Goal: Task Accomplishment & Management: Use online tool/utility

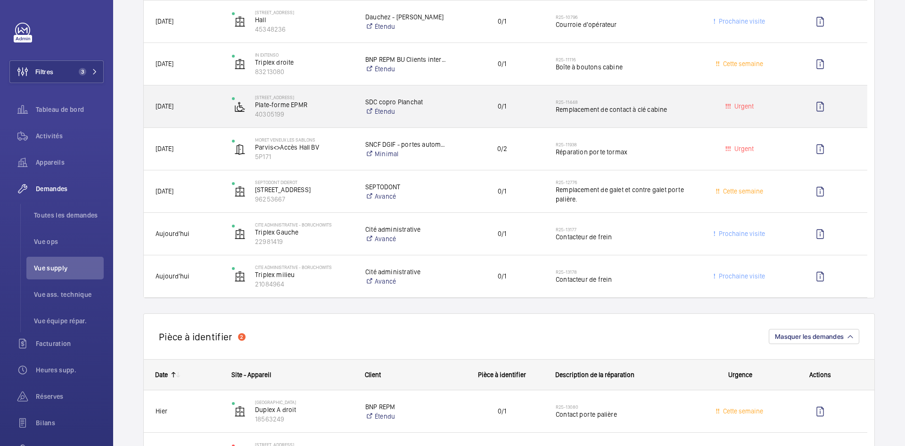
scroll to position [236, 0]
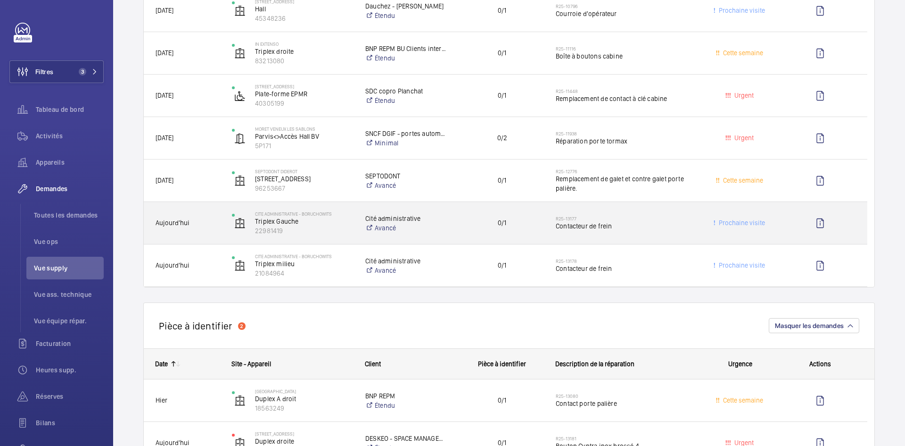
click at [217, 226] on span "Aujourd'hui" at bounding box center [188, 222] width 64 height 11
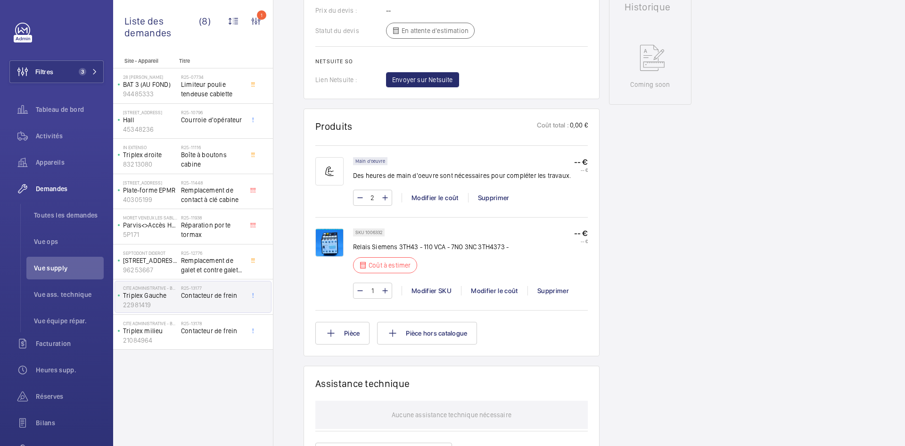
scroll to position [453, 0]
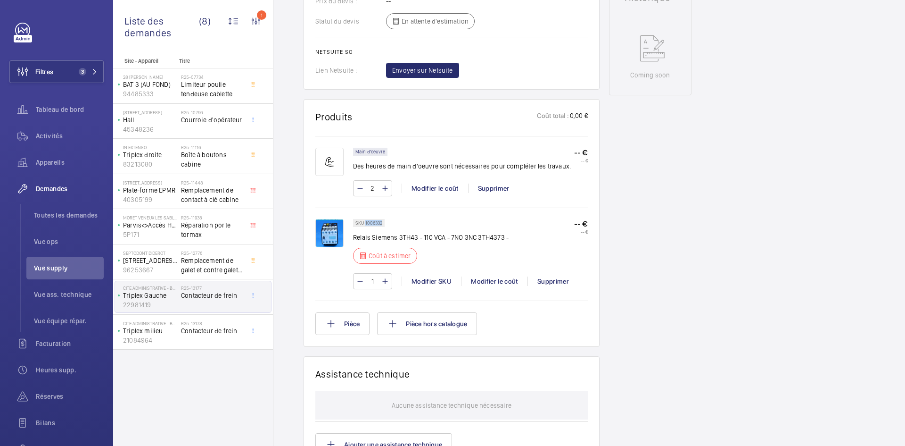
drag, startPoint x: 383, startPoint y: 231, endPoint x: 366, endPoint y: 231, distance: 17.0
click at [366, 227] on div "SKU 1006332" at bounding box center [369, 223] width 32 height 8
copy p "1006332"
click at [500, 286] on div "Modifier le coût" at bounding box center [494, 280] width 66 height 9
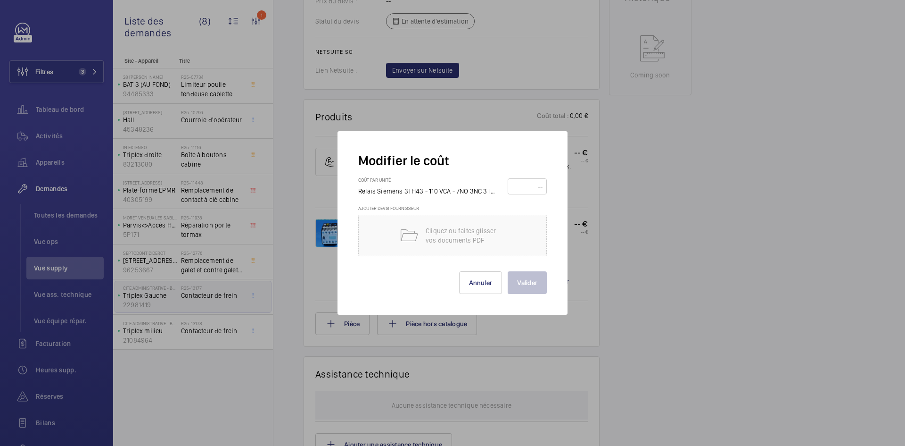
click at [526, 182] on input "number" at bounding box center [527, 186] width 33 height 15
type input "230"
click at [533, 281] on button "Valider" at bounding box center [527, 282] width 39 height 23
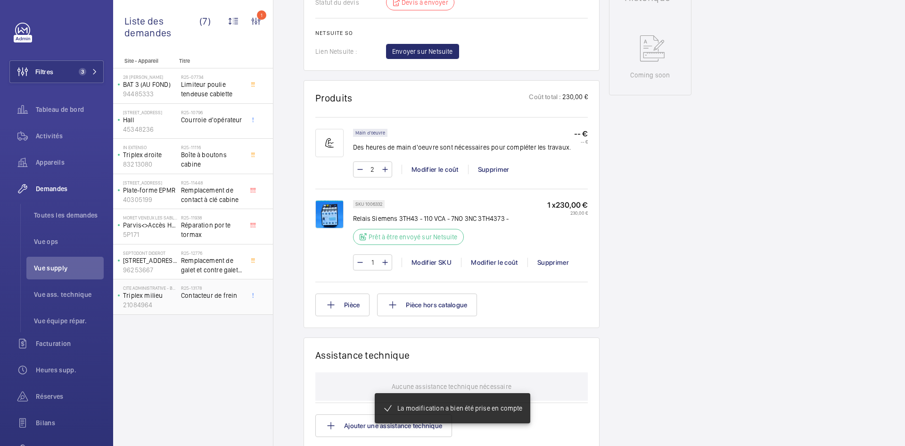
scroll to position [462, 0]
click at [190, 291] on span "Contacteur de frein" at bounding box center [212, 294] width 62 height 9
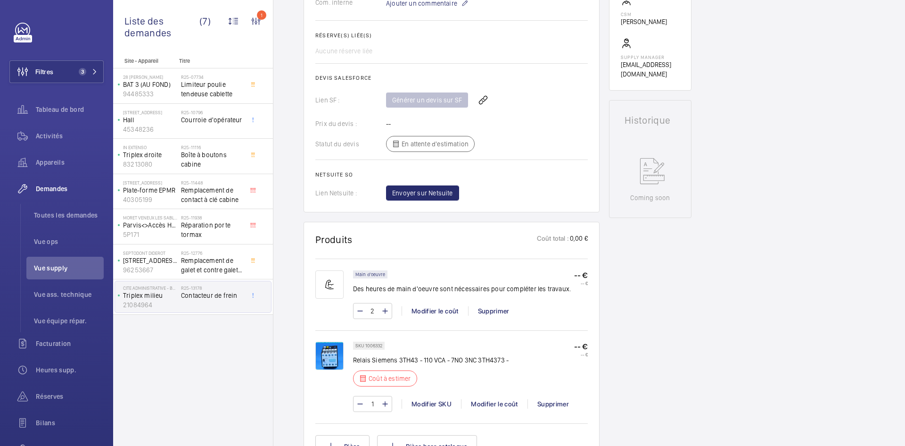
scroll to position [368, 0]
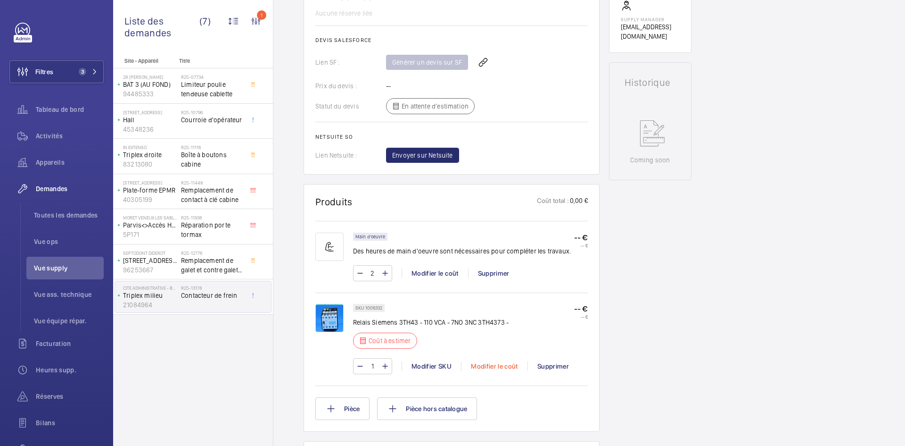
click at [507, 371] on div "Modifier le coût" at bounding box center [494, 365] width 66 height 9
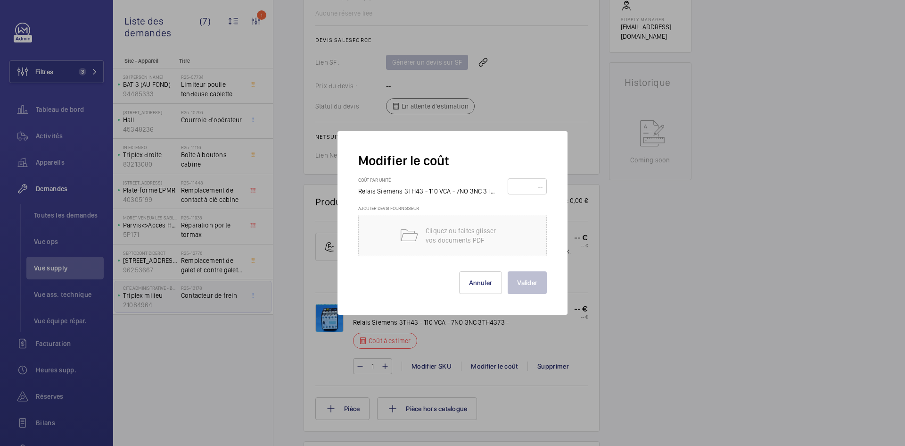
click at [529, 186] on input "number" at bounding box center [527, 186] width 33 height 15
type input "230"
click at [529, 281] on button "Valider" at bounding box center [527, 282] width 39 height 23
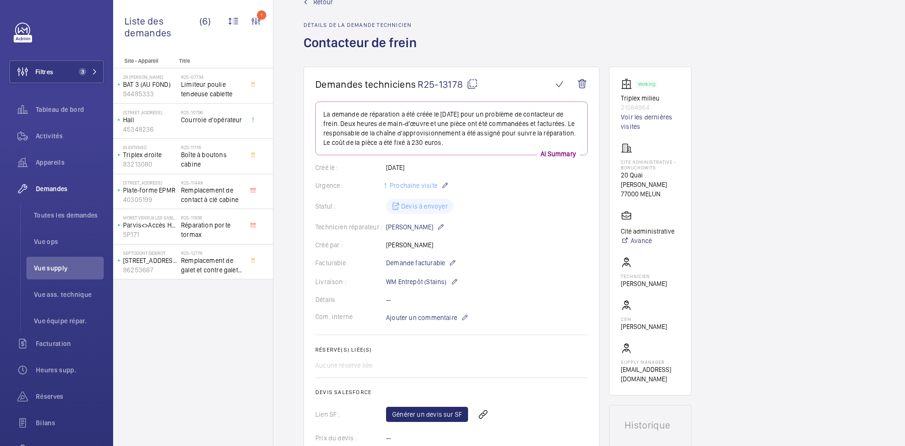
scroll to position [0, 0]
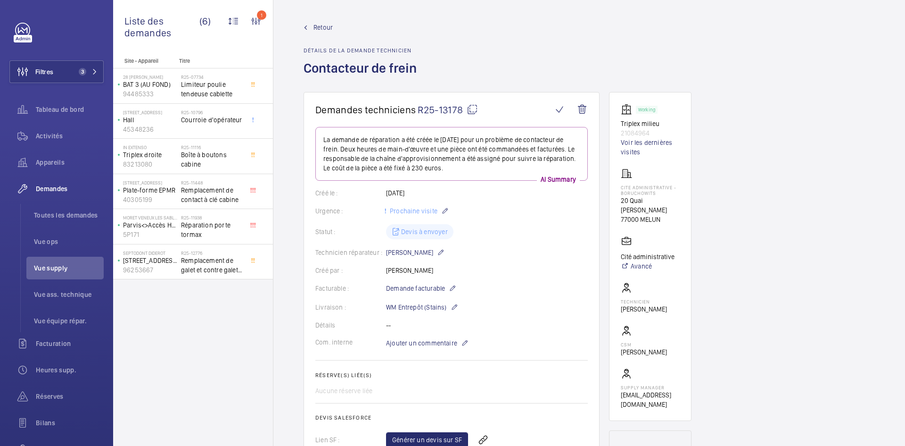
click at [329, 23] on span "Retour" at bounding box center [323, 27] width 19 height 9
click at [320, 30] on span "Retour" at bounding box center [323, 27] width 19 height 9
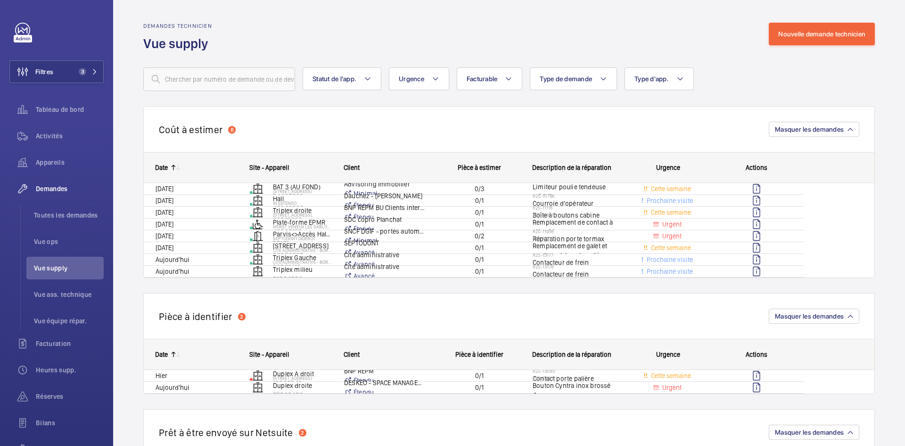
click at [322, 26] on div "Demandes technicien Vue supply Nouvelle demande technicien" at bounding box center [509, 38] width 732 height 30
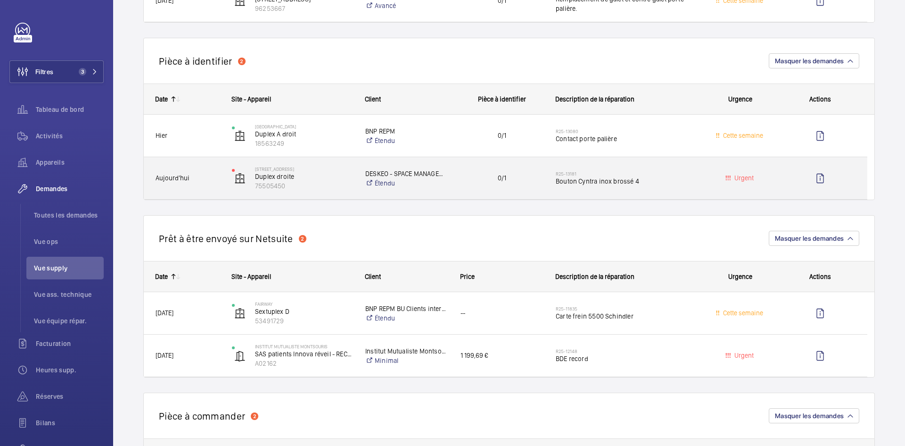
scroll to position [377, 0]
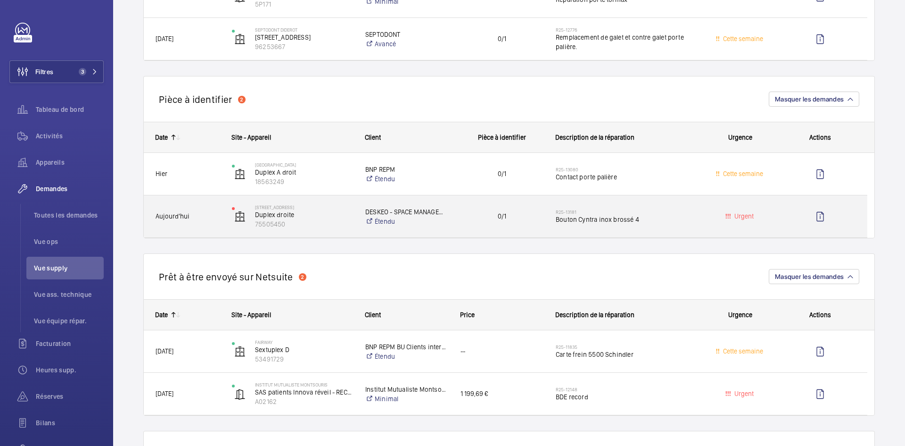
click at [212, 212] on span "Aujourd'hui" at bounding box center [188, 216] width 64 height 11
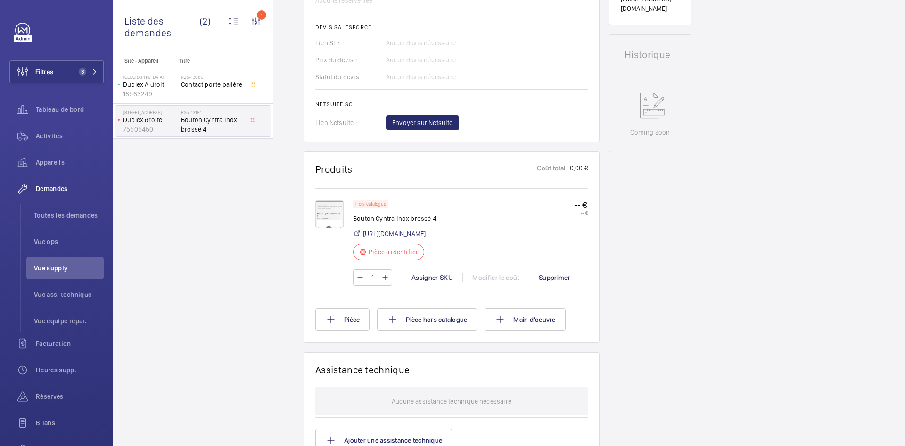
scroll to position [424, 0]
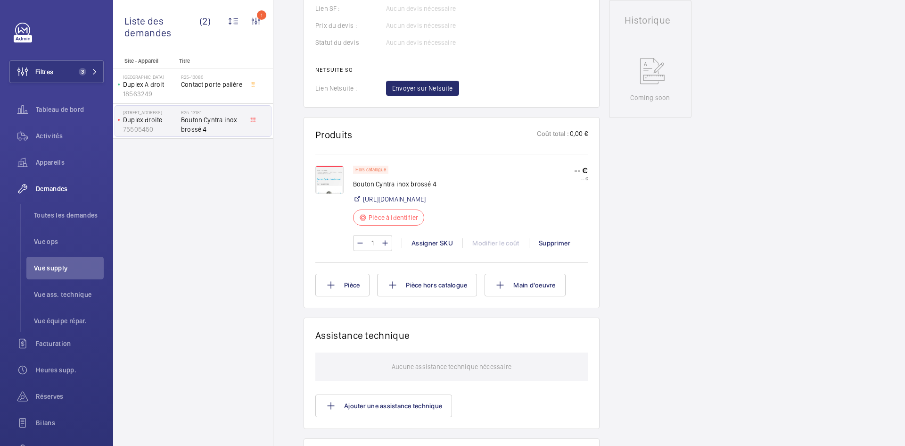
click at [331, 182] on img at bounding box center [329, 179] width 28 height 28
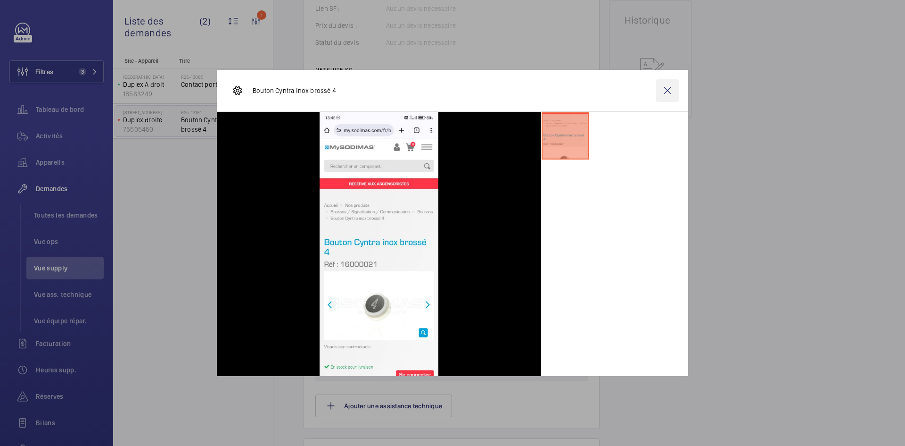
click at [672, 90] on wm-front-icon-button at bounding box center [667, 90] width 23 height 23
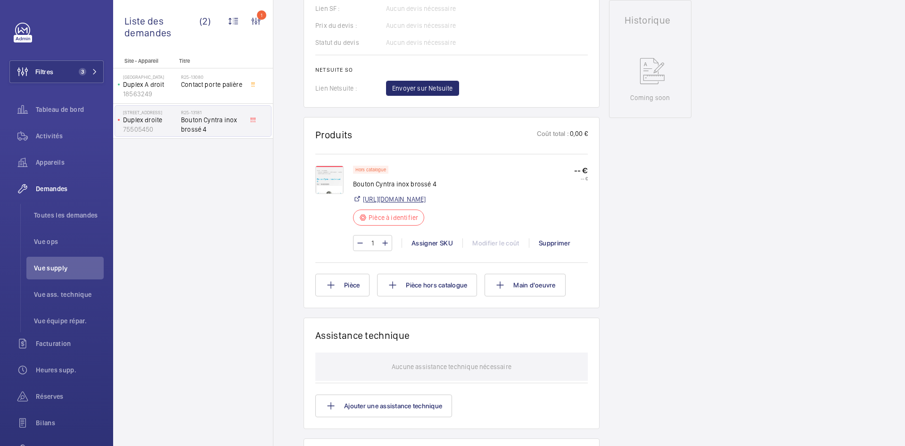
click at [426, 198] on link "https://my.sodimas.com/fr/bouton-cyntra-inox-brosse-4-0" at bounding box center [394, 198] width 63 height 9
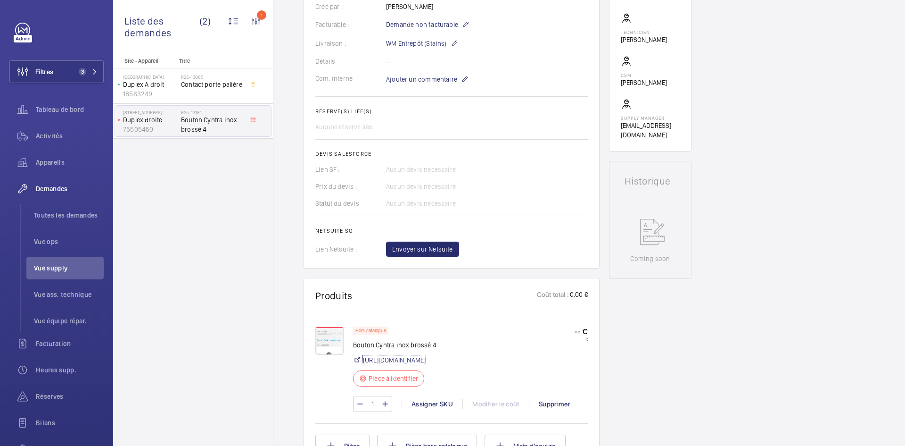
scroll to position [330, 0]
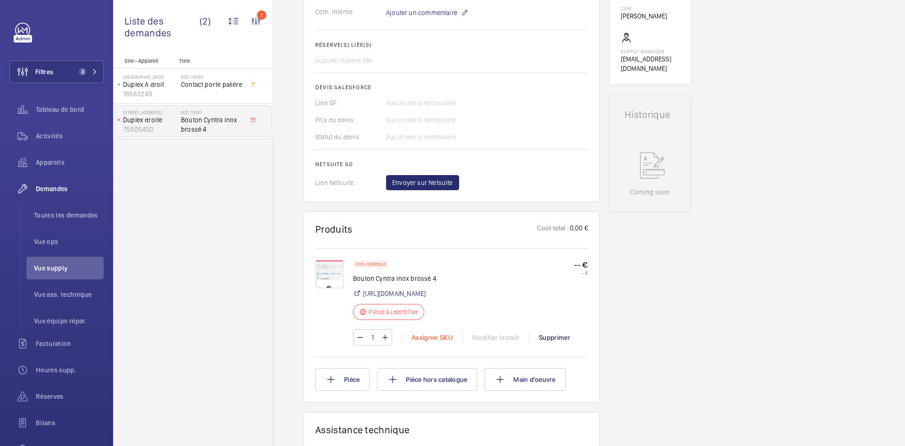
click at [437, 338] on div "Assigner SKU" at bounding box center [432, 336] width 61 height 9
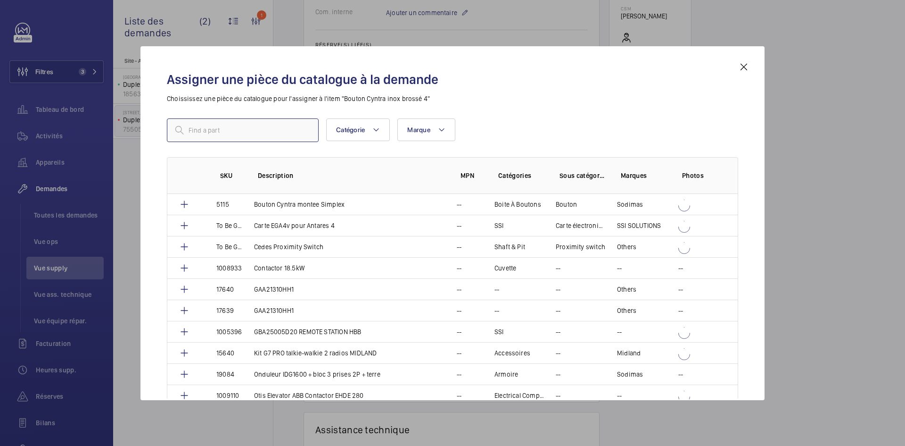
click at [262, 132] on input "text" at bounding box center [243, 130] width 152 height 24
paste input "1010424"
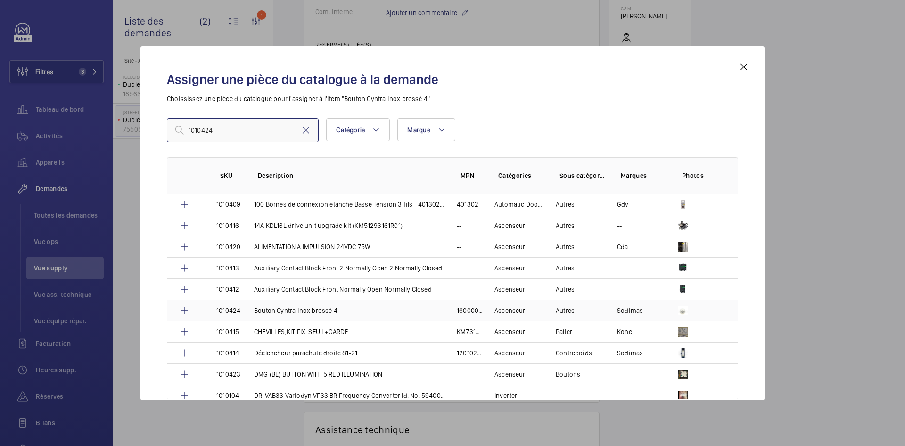
type input "1010424"
click at [242, 309] on td "1010424" at bounding box center [224, 309] width 38 height 21
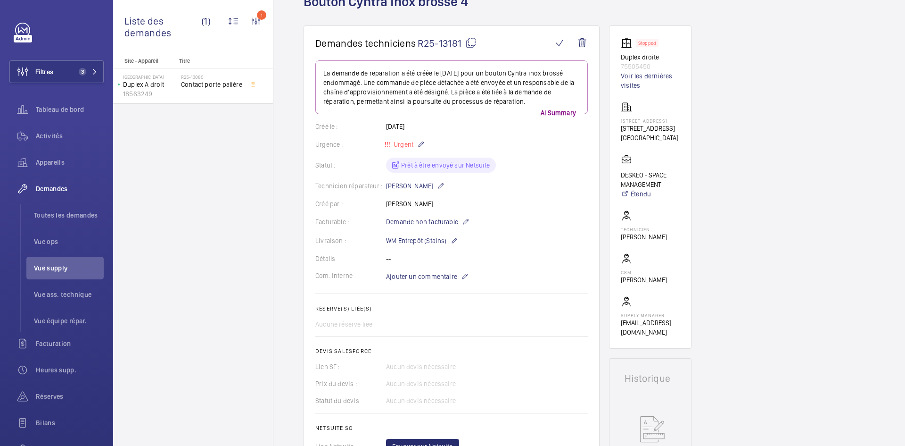
scroll to position [66, 0]
click at [456, 241] on mat-icon at bounding box center [455, 240] width 8 height 11
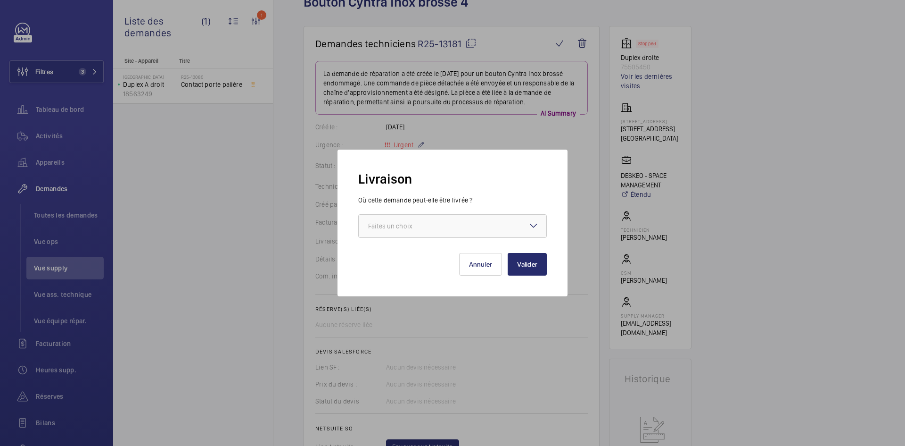
click at [531, 225] on mat-icon at bounding box center [533, 225] width 11 height 11
click at [586, 184] on div at bounding box center [452, 223] width 905 height 446
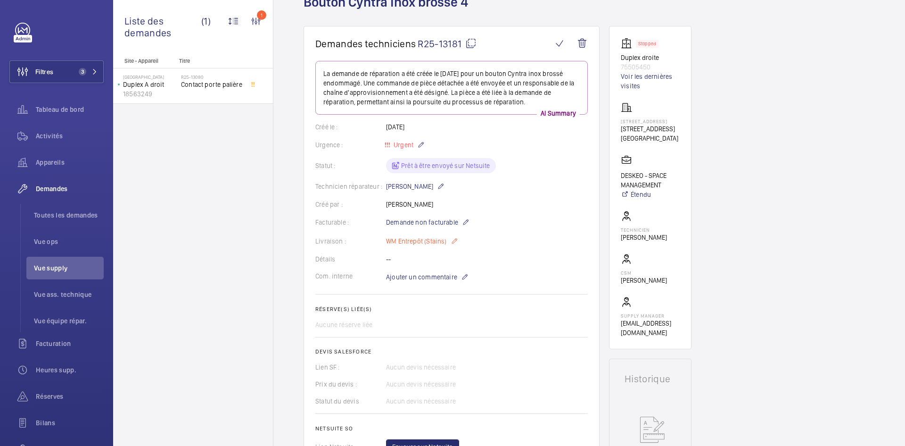
click at [455, 238] on mat-icon at bounding box center [455, 240] width 8 height 11
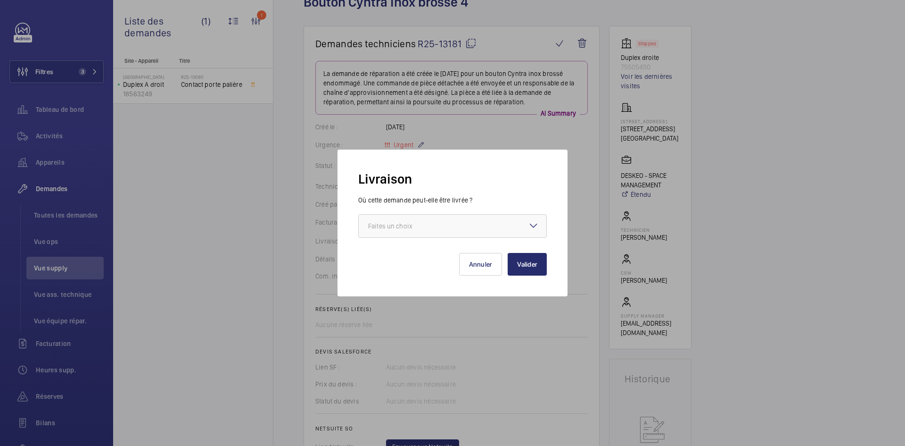
click at [533, 223] on mat-icon at bounding box center [533, 225] width 11 height 11
click at [587, 183] on div at bounding box center [452, 223] width 905 height 446
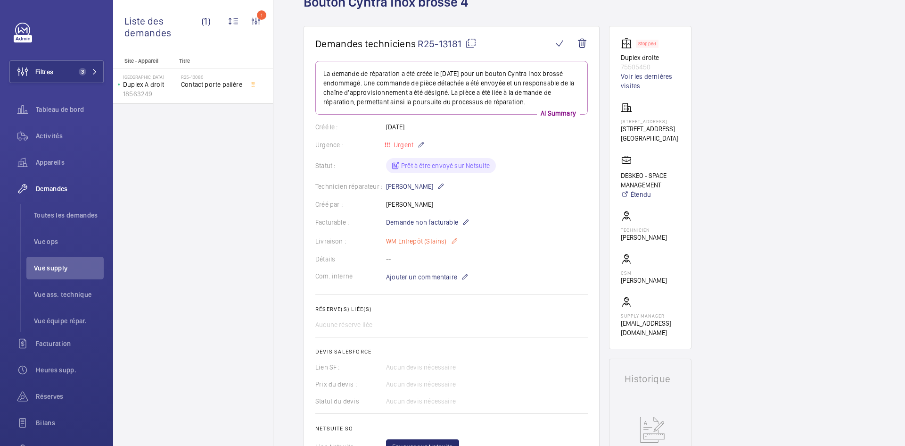
click at [453, 238] on mat-icon at bounding box center [455, 240] width 8 height 11
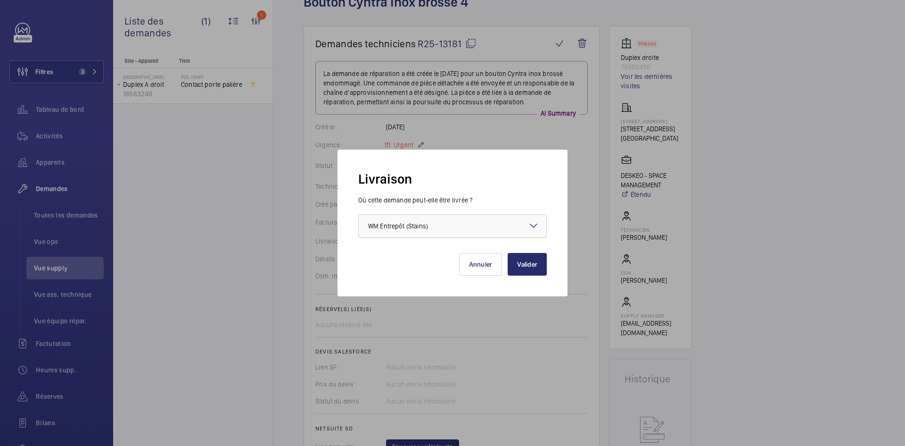
click at [526, 225] on div at bounding box center [453, 226] width 188 height 23
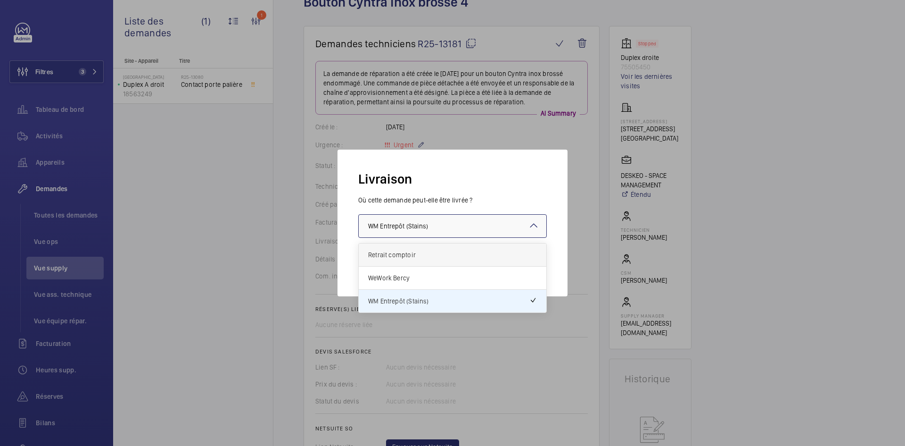
click at [426, 254] on span "Retrait comptoir" at bounding box center [452, 254] width 169 height 9
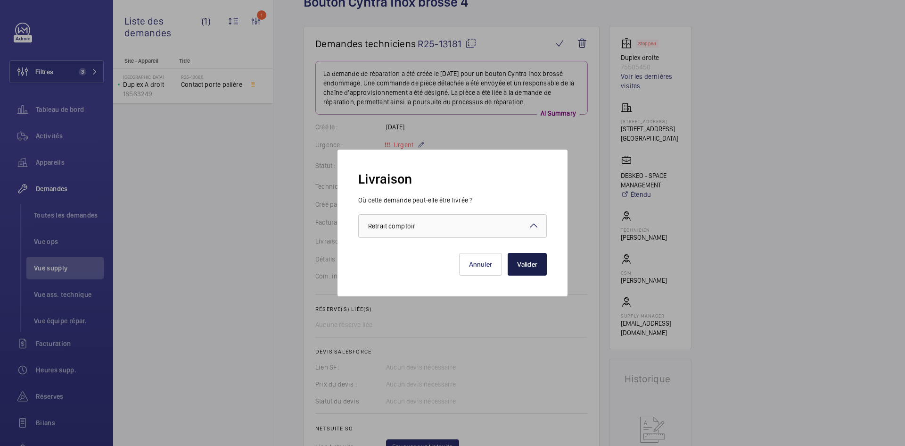
click at [537, 263] on button "Valider" at bounding box center [527, 264] width 39 height 23
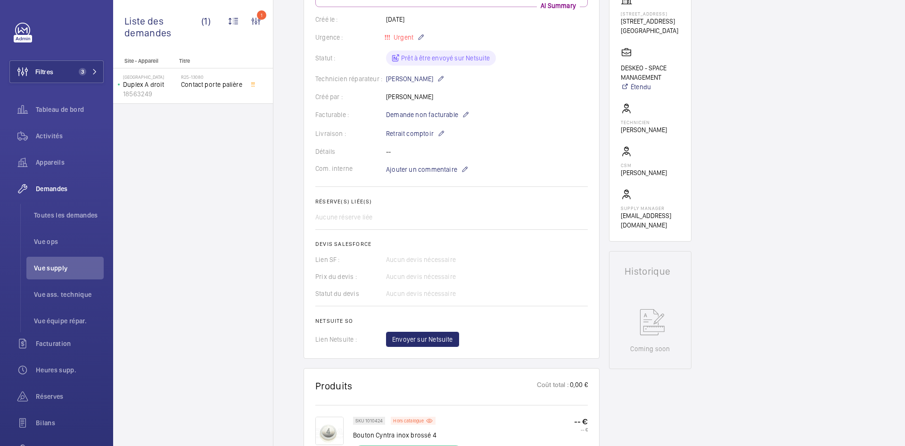
scroll to position [236, 0]
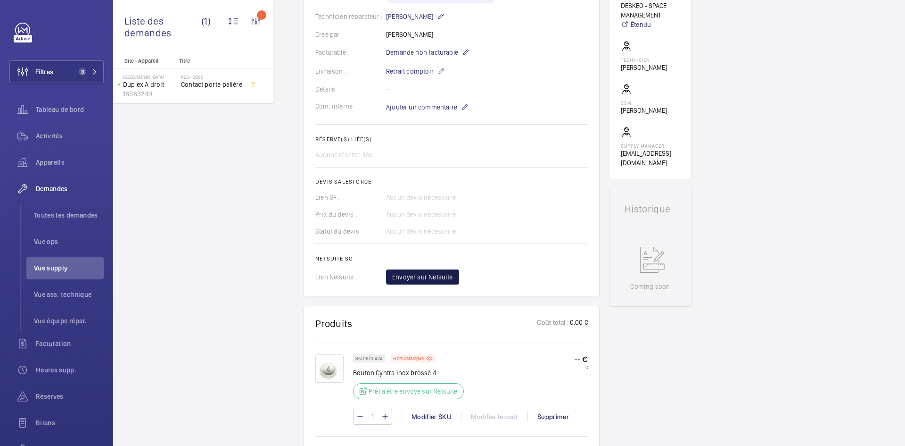
click at [431, 274] on span "Envoyer sur Netsuite" at bounding box center [422, 276] width 61 height 9
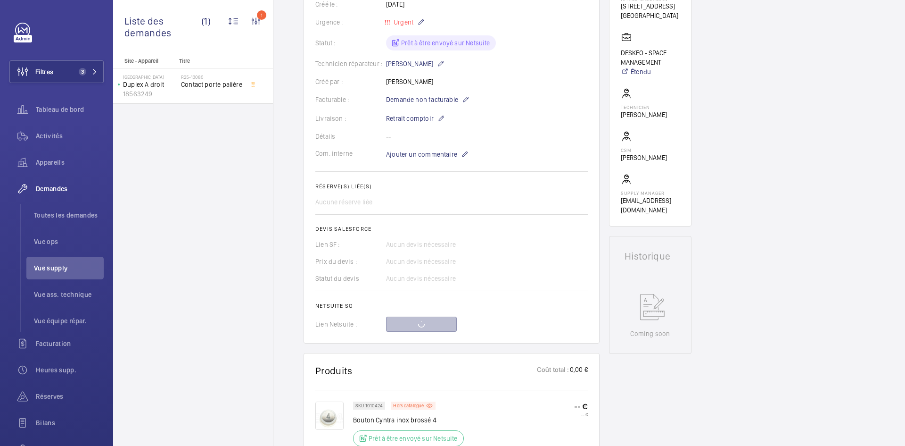
scroll to position [0, 0]
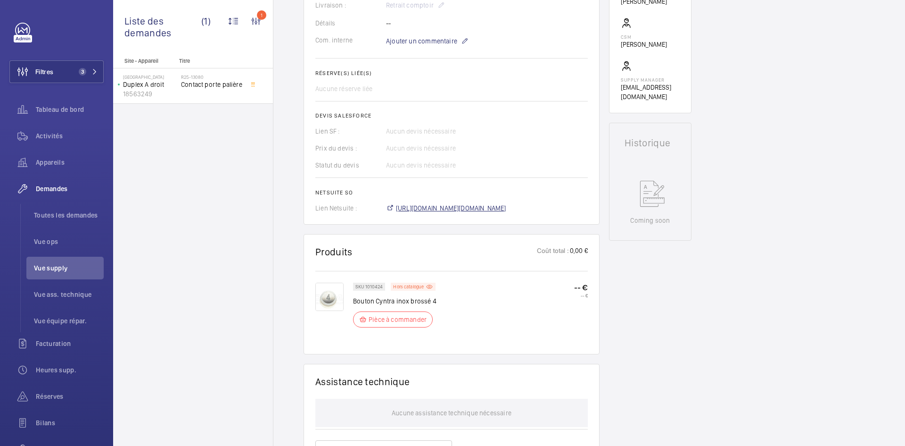
click at [486, 203] on span "https://6461500.app.netsuite.com/app/accounting/transactions/salesord.nl?id=305…" at bounding box center [451, 207] width 110 height 9
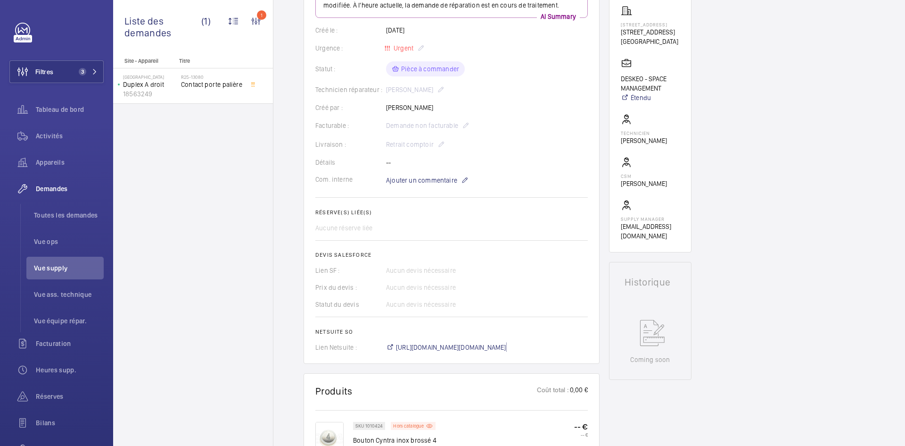
scroll to position [123, 0]
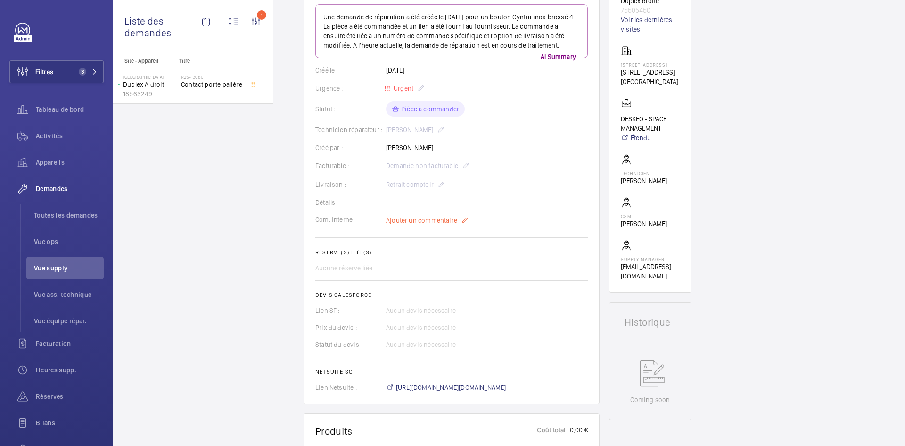
click at [419, 219] on span "Ajouter un commentaire" at bounding box center [421, 219] width 71 height 9
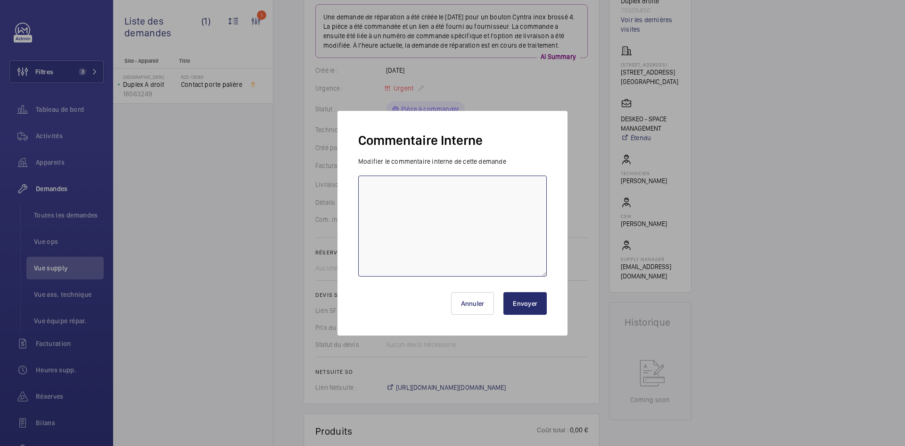
click at [405, 203] on textarea at bounding box center [452, 225] width 189 height 101
paste textarea "BY-02/10 commande effectuer chez le fournisseur Sodimas via le site livraison p…"
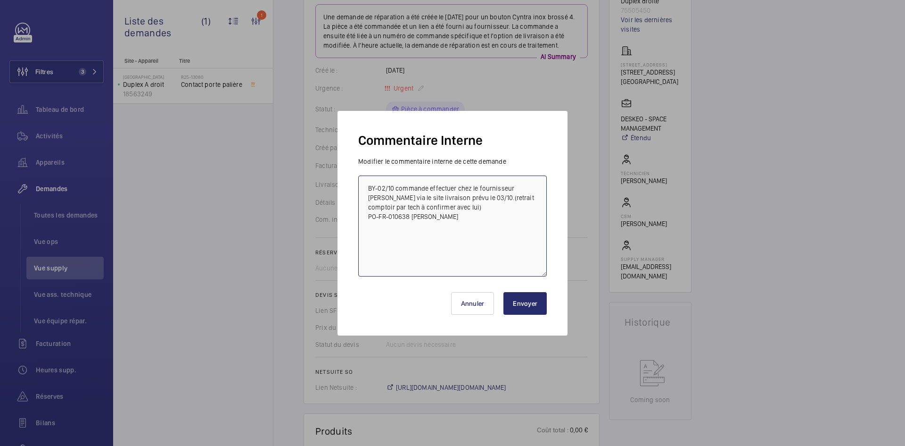
type textarea "BY-02/10 commande effectuer chez le fournisseur Sodimas via le site livraison p…"
click at [519, 296] on button "Envoyer" at bounding box center [524, 303] width 43 height 23
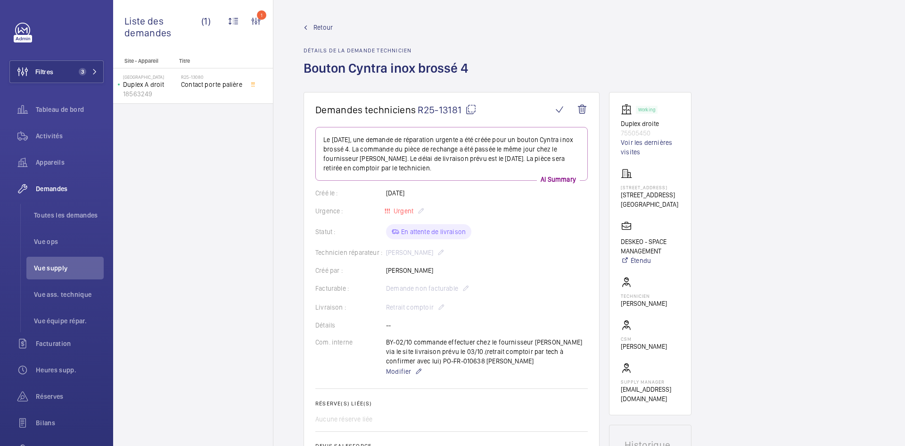
drag, startPoint x: 676, startPoint y: 331, endPoint x: 640, endPoint y: 331, distance: 35.8
click at [640, 331] on wm-front-card-body "Working Duplex droite 75505450 Voir les dernières visites 3 Rue des Graviers 3 …" at bounding box center [650, 253] width 59 height 299
copy p "Houdassine"
drag, startPoint x: 637, startPoint y: 330, endPoint x: 619, endPoint y: 331, distance: 18.4
click at [619, 331] on wm-front-card "Working Duplex droite 75505450 Voir les dernières visites 3 Rue des Graviers 3 …" at bounding box center [650, 253] width 83 height 323
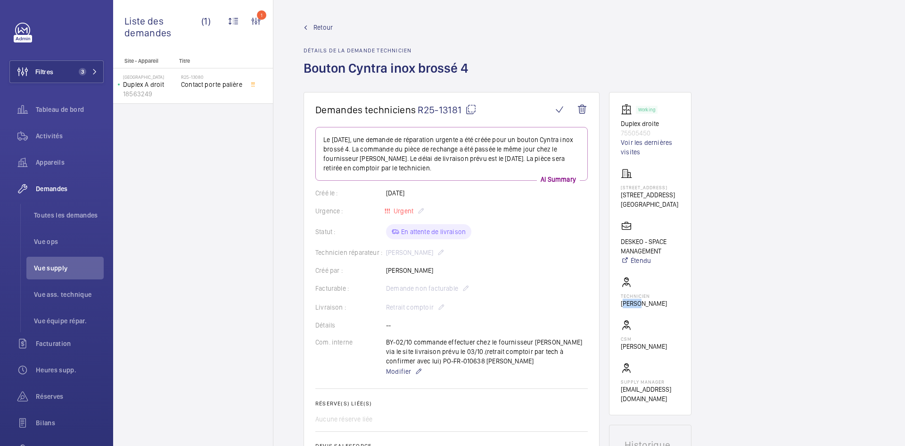
copy p "Jamal"
click at [323, 25] on span "Retour" at bounding box center [323, 27] width 19 height 9
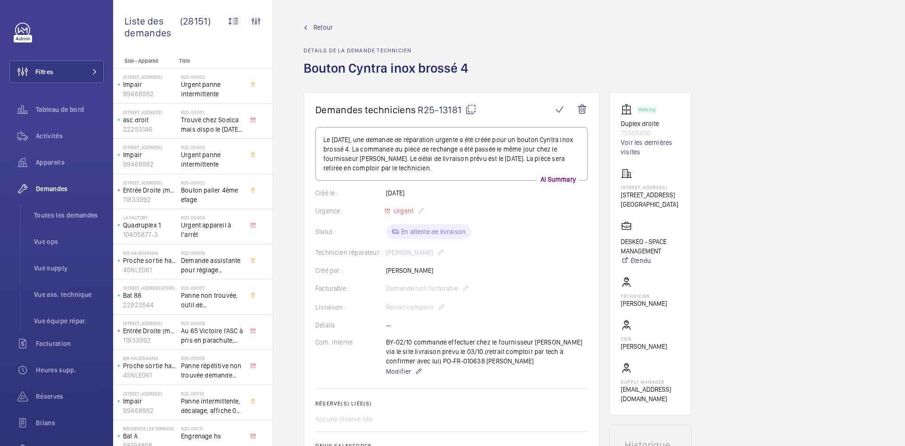
click at [471, 108] on mat-icon at bounding box center [470, 109] width 11 height 11
drag, startPoint x: 655, startPoint y: 213, endPoint x: 619, endPoint y: 190, distance: 42.8
click at [619, 190] on wm-front-card "Working Duplex droite 75505450 Voir les dernières visites 3 Rue des Graviers 3 …" at bounding box center [650, 253] width 83 height 323
copy p "3 Rue des Graviers, 92200 NEUILLY-SUR-SEINE"
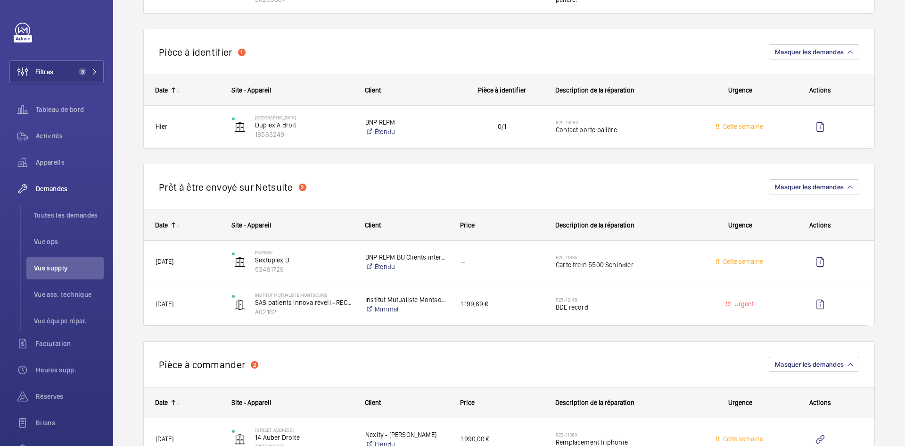
scroll to position [236, 0]
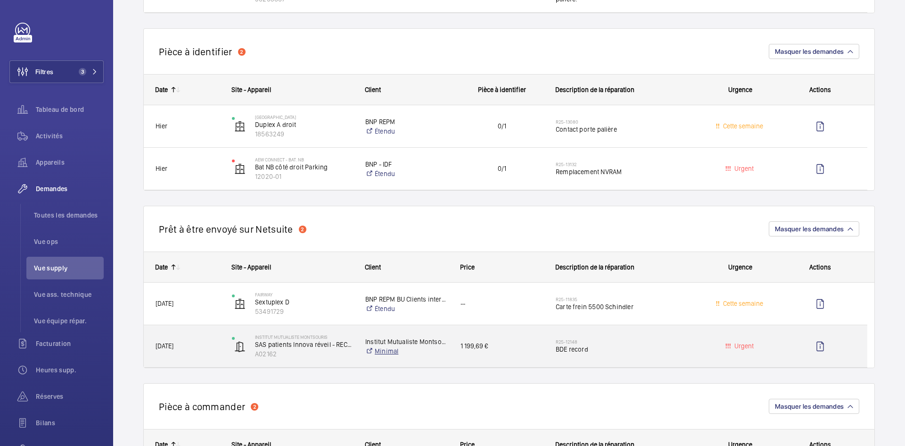
scroll to position [424, 0]
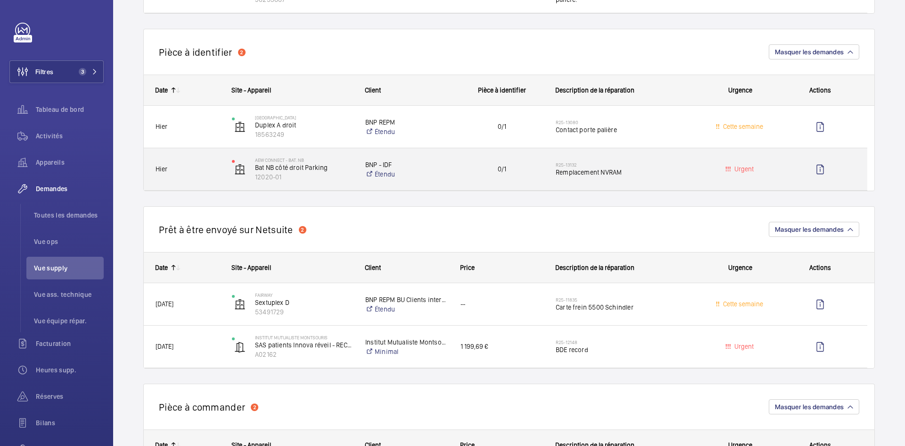
click at [201, 168] on span "Hier" at bounding box center [188, 169] width 64 height 11
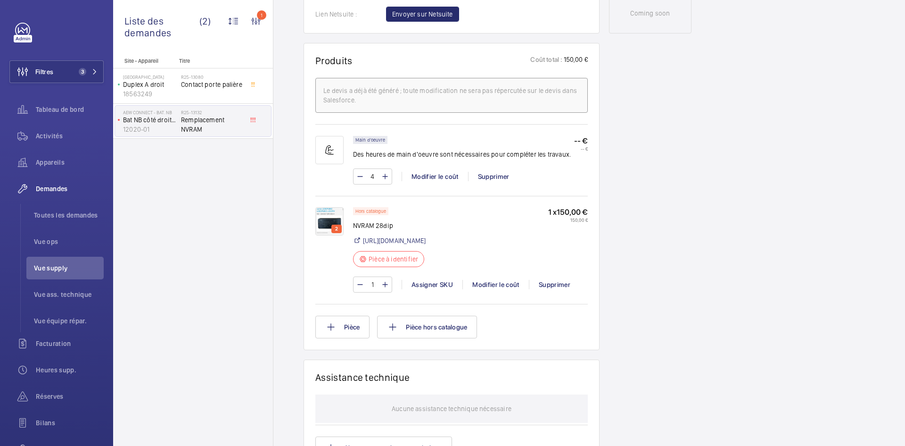
scroll to position [519, 0]
click at [323, 218] on img at bounding box center [329, 220] width 28 height 28
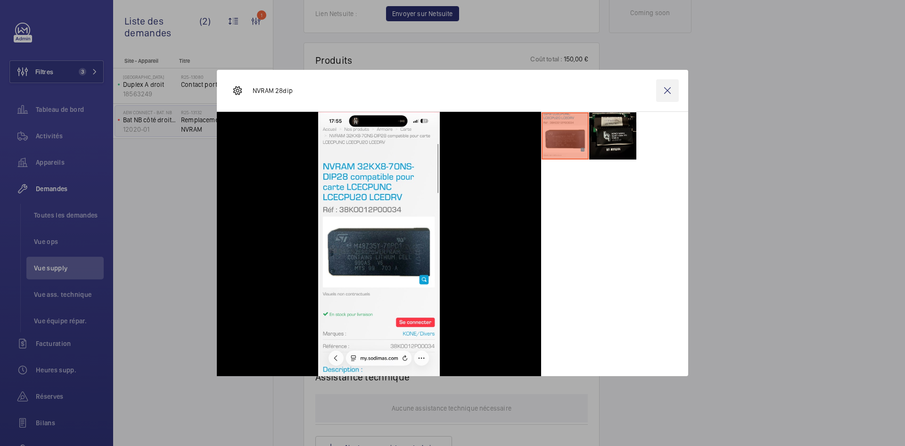
click at [664, 96] on wm-front-icon-button at bounding box center [667, 90] width 23 height 23
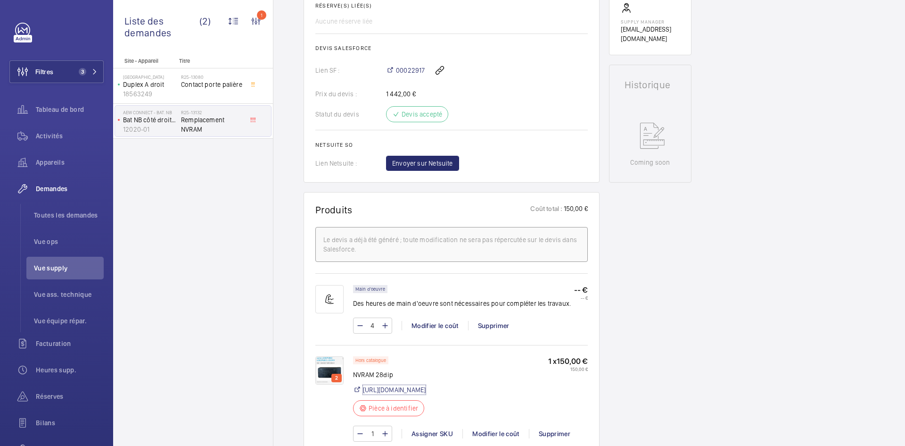
scroll to position [471, 0]
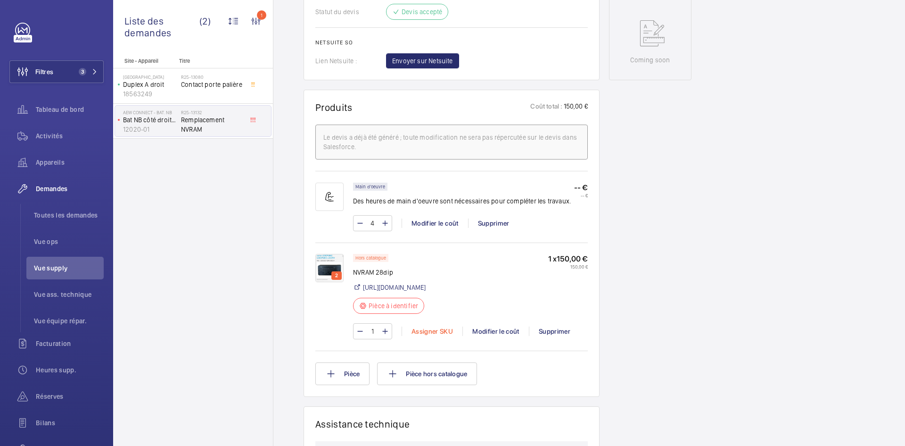
click at [436, 336] on div "Assigner SKU" at bounding box center [432, 330] width 61 height 9
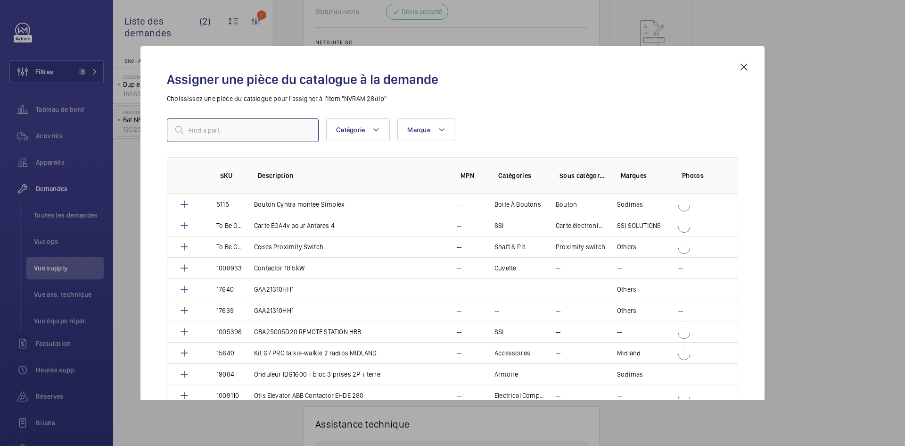
click at [252, 135] on input "text" at bounding box center [243, 130] width 152 height 24
paste input "1010428"
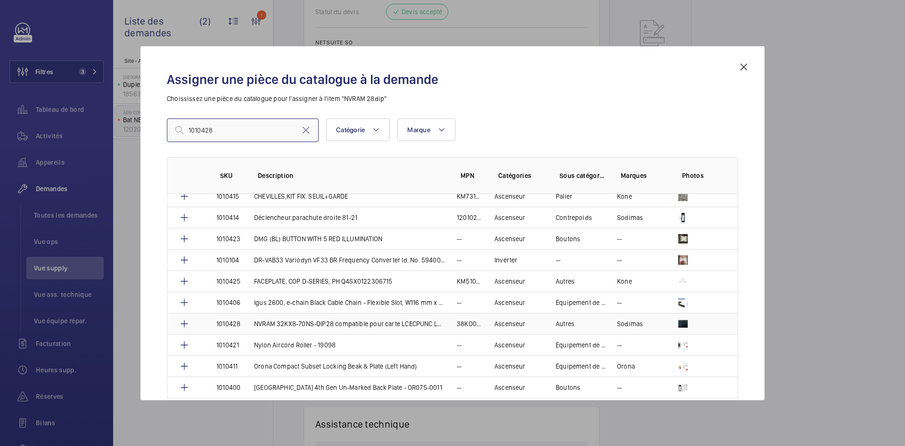
scroll to position [189, 0]
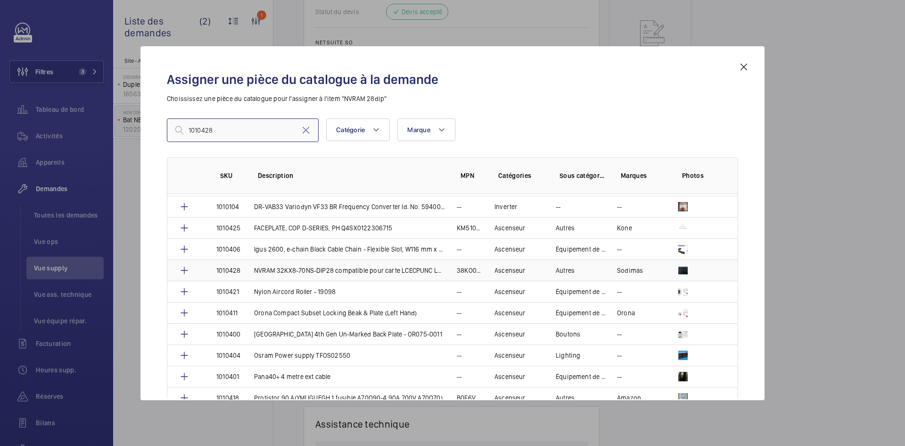
type input "1010428"
click at [248, 270] on td "NVRAM 32KX8-70NS-DIP28 compatible pour carte LCECPUNC LCECPU20 LCEDRV" at bounding box center [344, 269] width 203 height 21
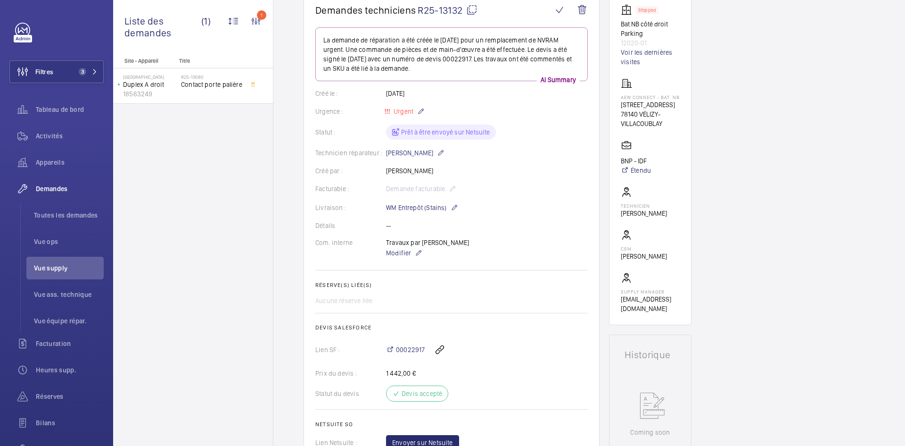
scroll to position [28, 0]
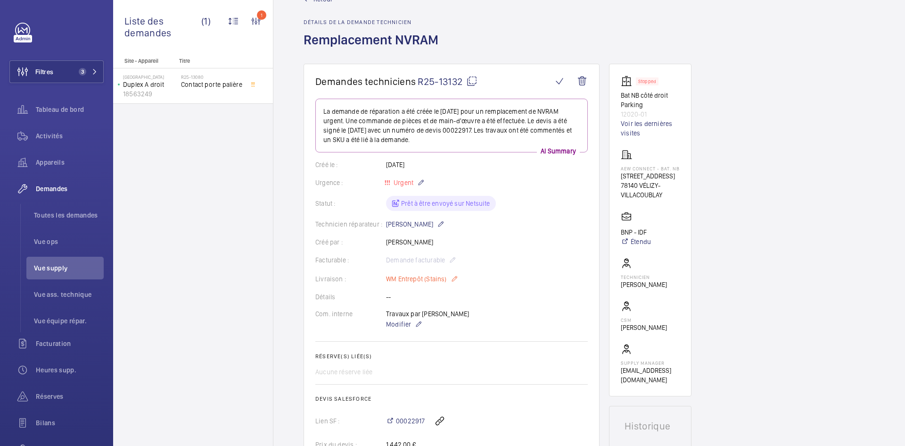
click at [452, 278] on mat-icon at bounding box center [455, 278] width 8 height 11
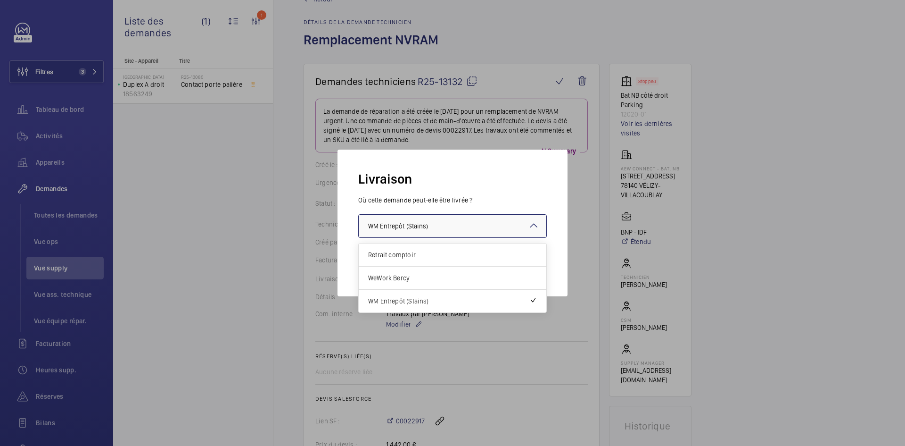
click at [536, 223] on mat-icon at bounding box center [533, 225] width 11 height 11
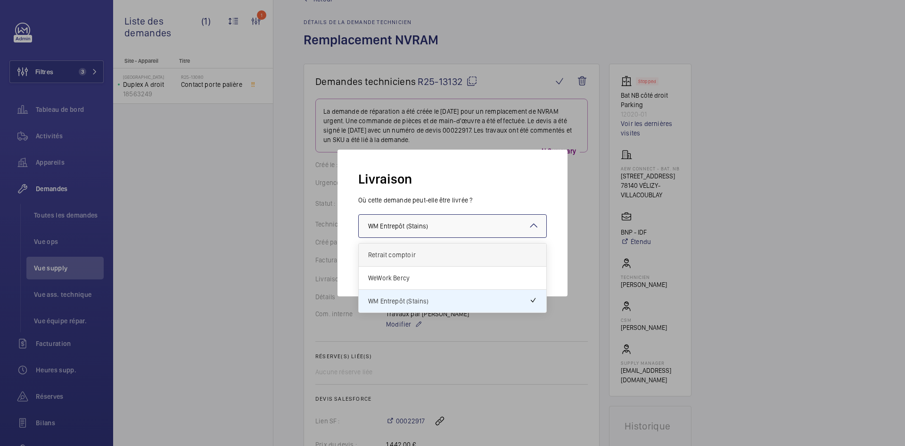
click at [418, 255] on span "Retrait comptoir" at bounding box center [452, 254] width 169 height 9
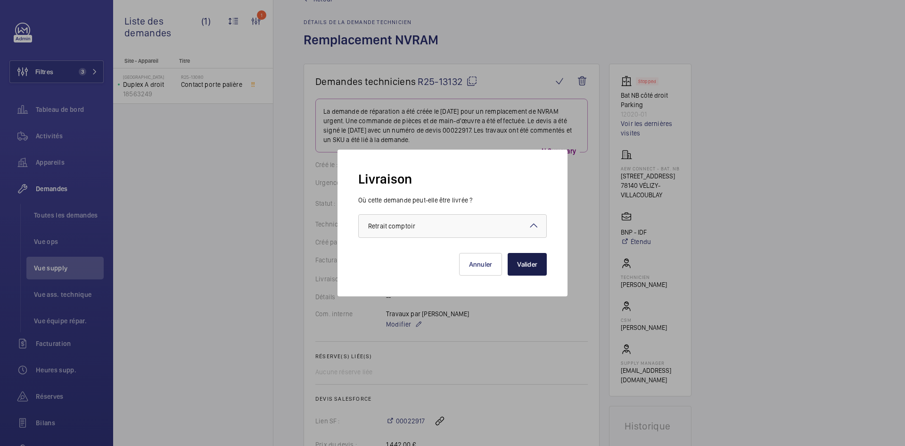
click at [524, 269] on button "Valider" at bounding box center [527, 264] width 39 height 23
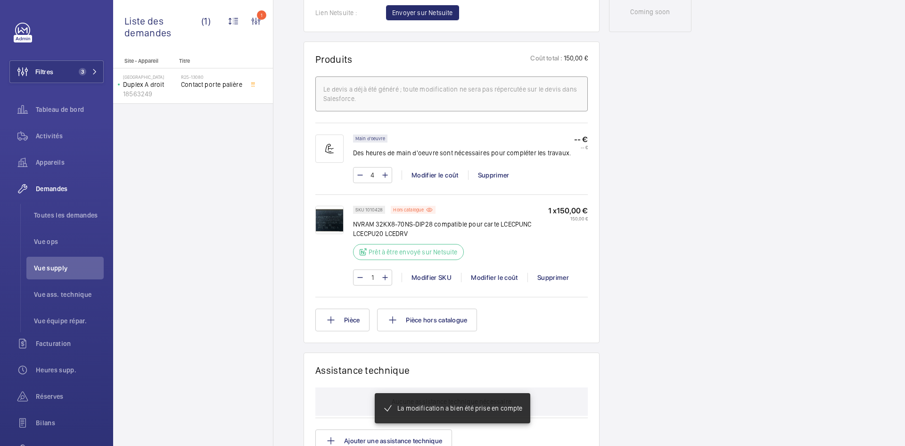
scroll to position [424, 0]
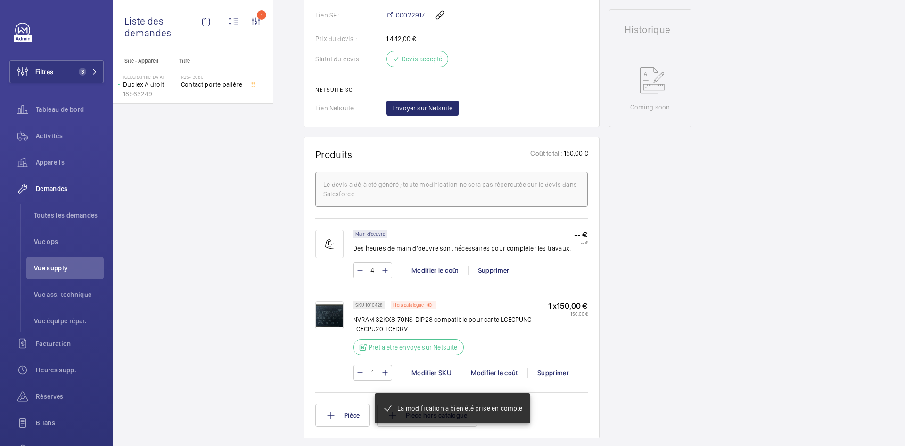
click at [332, 314] on img at bounding box center [329, 315] width 28 height 28
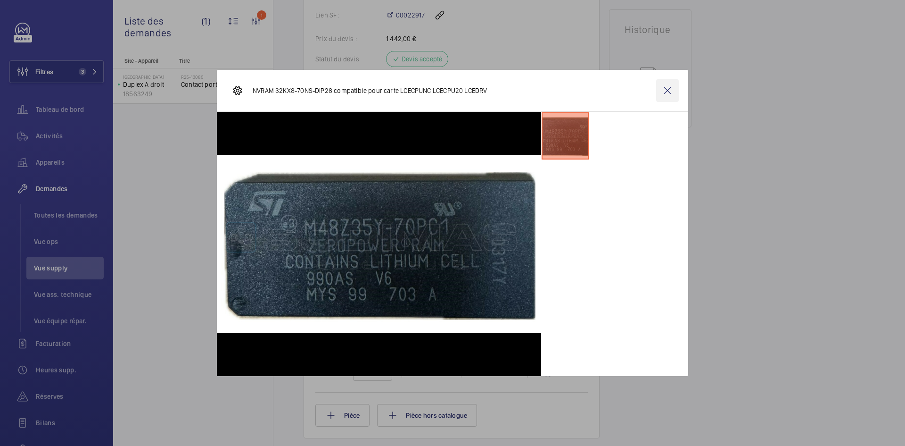
click at [674, 88] on wm-front-icon-button at bounding box center [667, 90] width 23 height 23
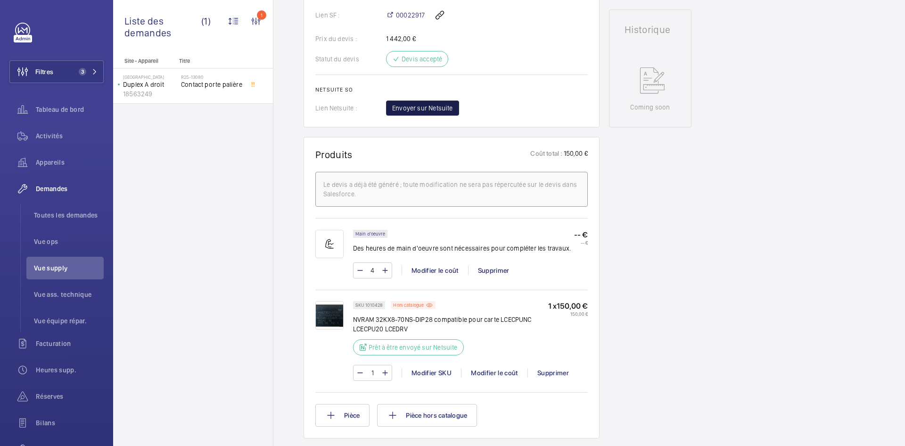
click at [449, 107] on span "Envoyer sur Netsuite" at bounding box center [422, 107] width 61 height 9
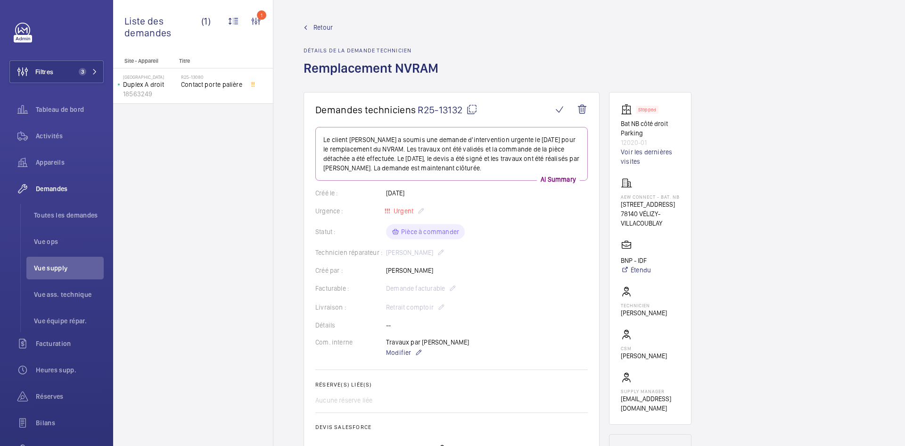
scroll to position [453, 0]
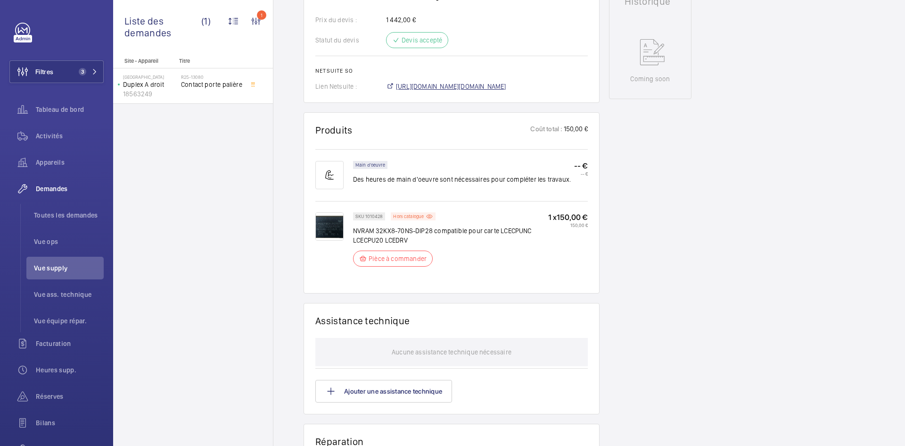
click at [446, 88] on span "https://6461500.app.netsuite.com/app/accounting/transactions/salesord.nl?id=305…" at bounding box center [451, 86] width 110 height 9
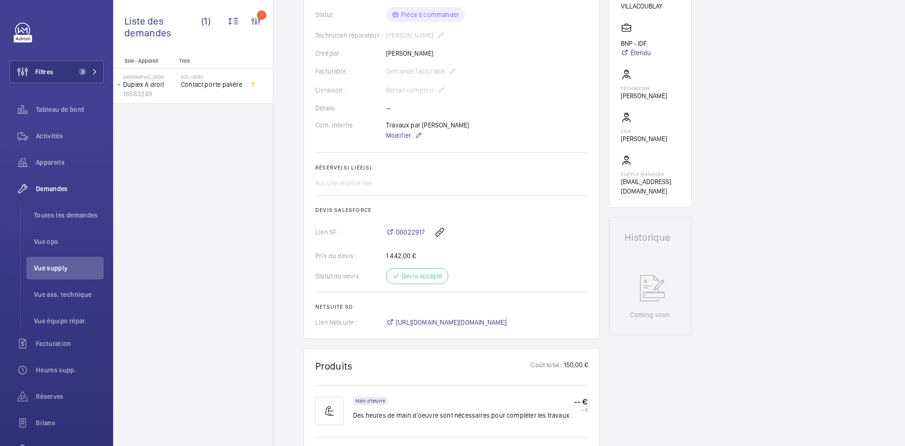
scroll to position [75, 0]
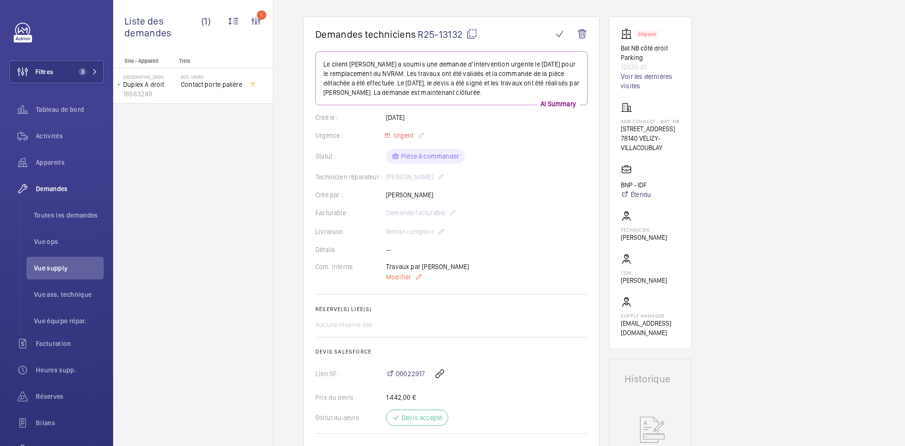
click at [407, 279] on span "Modifier" at bounding box center [398, 276] width 25 height 9
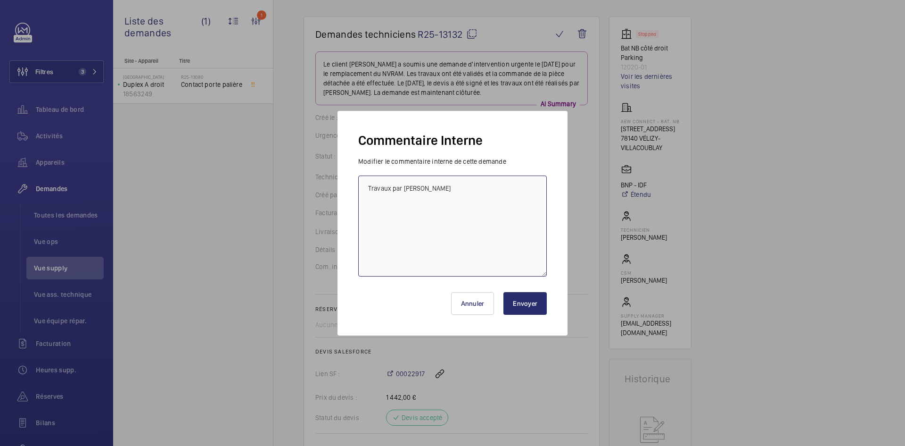
click at [369, 188] on textarea "Travaux par Paulo" at bounding box center [452, 225] width 189 height 101
click at [370, 188] on textarea "Travaux par Paulo" at bounding box center [452, 225] width 189 height 101
paste textarea "BY-02/10 commande effectuer chez le fournisseur Sodimas via le site livraison p…"
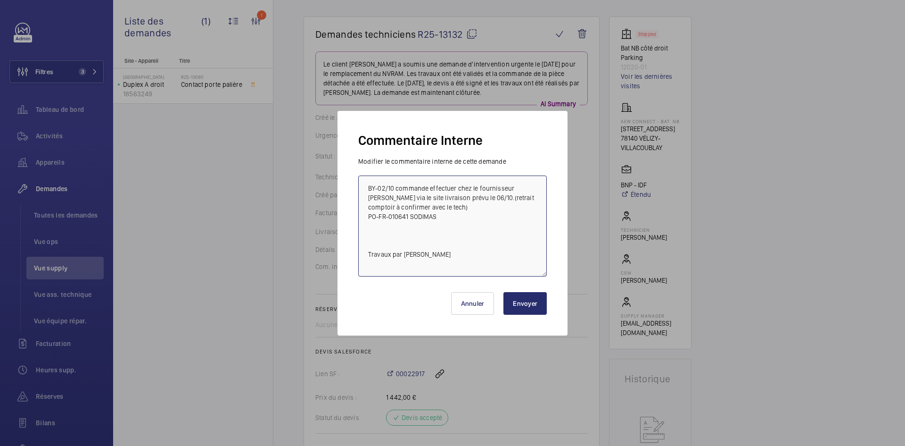
type textarea "BY-02/10 commande effectuer chez le fournisseur Sodimas via le site livraison p…"
click at [528, 297] on button "Envoyer" at bounding box center [524, 303] width 43 height 23
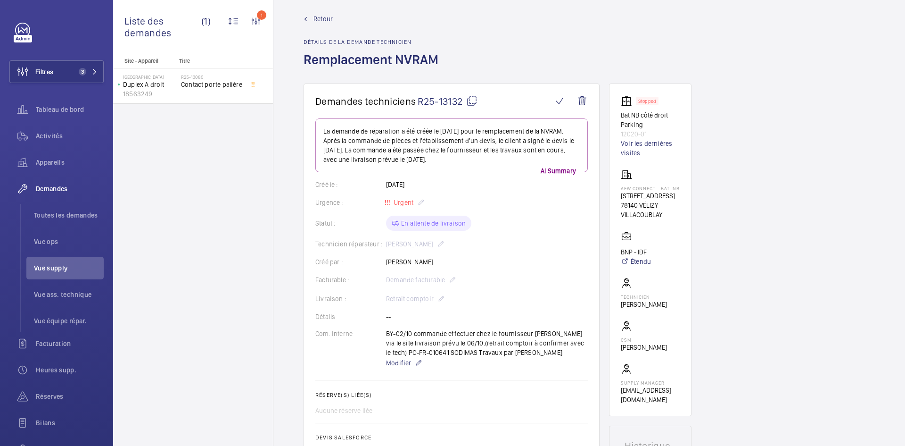
scroll to position [0, 0]
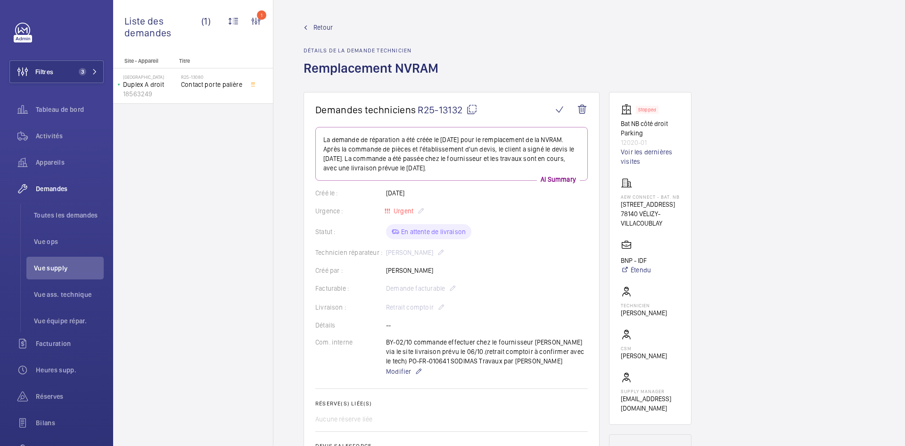
click at [470, 107] on mat-icon at bounding box center [471, 109] width 11 height 11
click at [471, 107] on mat-icon at bounding box center [471, 109] width 11 height 11
drag, startPoint x: 663, startPoint y: 215, endPoint x: 635, endPoint y: 196, distance: 33.7
click at [620, 196] on wm-front-card "Stopped Bat NB côté droit Parking 12020-01 Voir les dernières visites AEW Conne…" at bounding box center [650, 258] width 83 height 332
copy div "AEW Connect - Bat. NB 1 Rue Nieuport, 78140 VÉLIZY-"
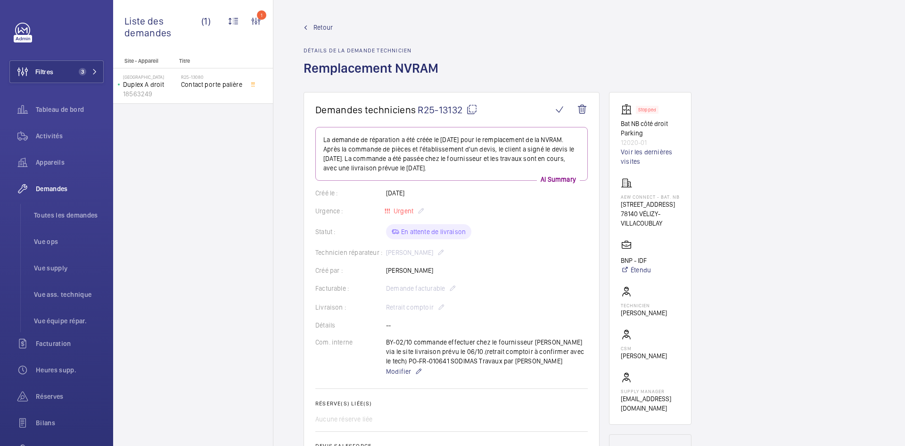
click at [326, 25] on span "Retour" at bounding box center [323, 27] width 19 height 9
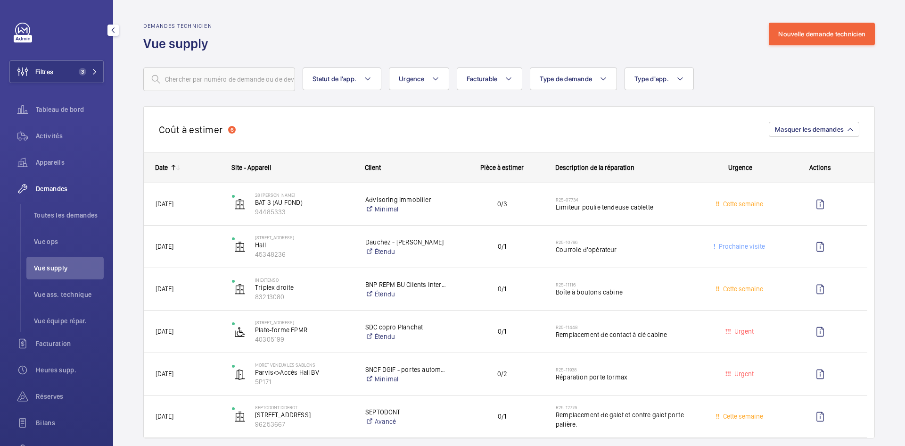
click at [60, 271] on span "Vue supply" at bounding box center [69, 267] width 70 height 9
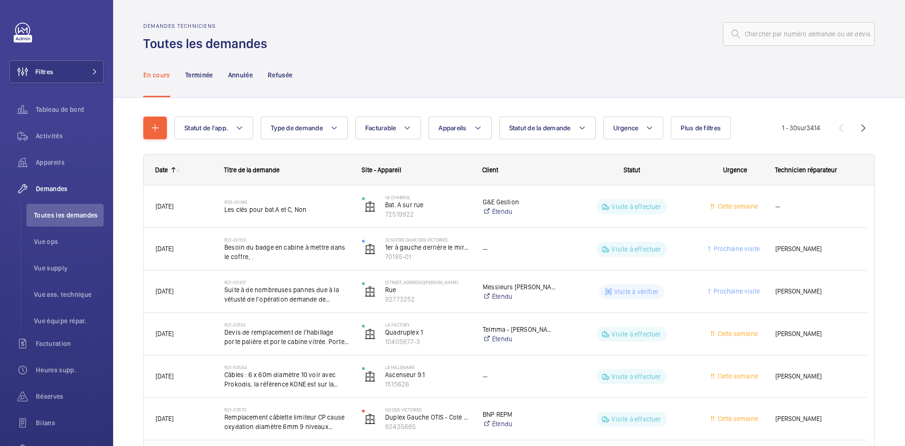
type input "R25-12286"
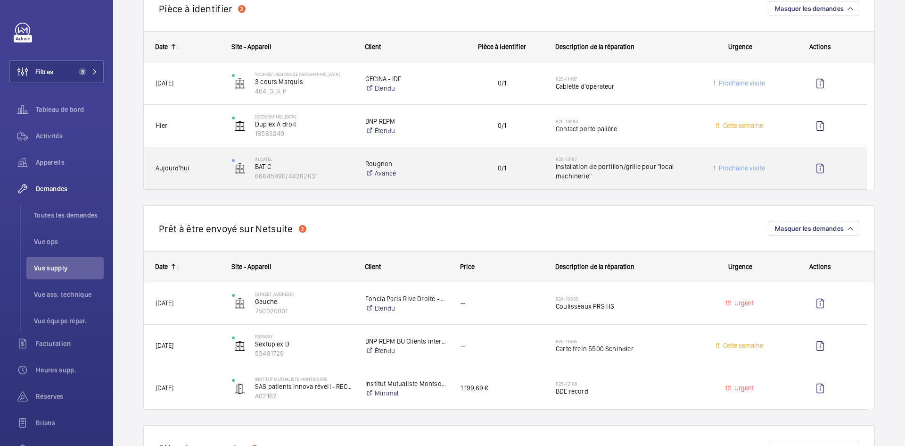
scroll to position [471, 0]
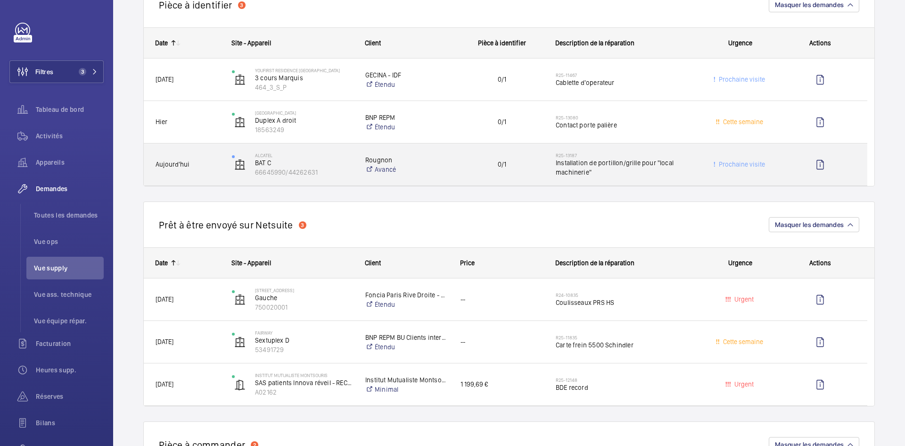
click at [215, 168] on span "Aujourd'hui" at bounding box center [188, 164] width 64 height 11
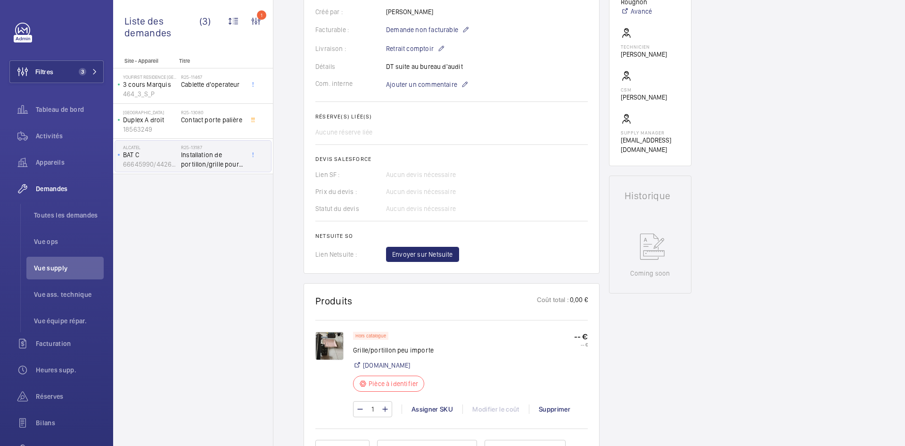
scroll to position [377, 0]
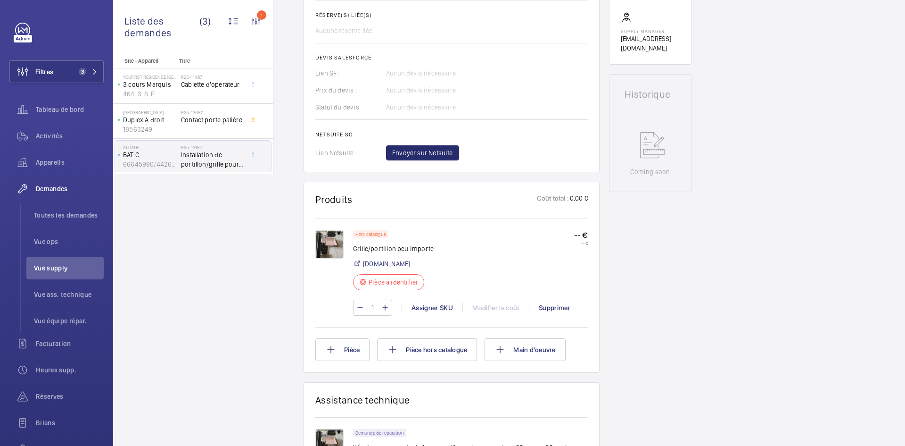
click at [337, 242] on img at bounding box center [329, 244] width 28 height 28
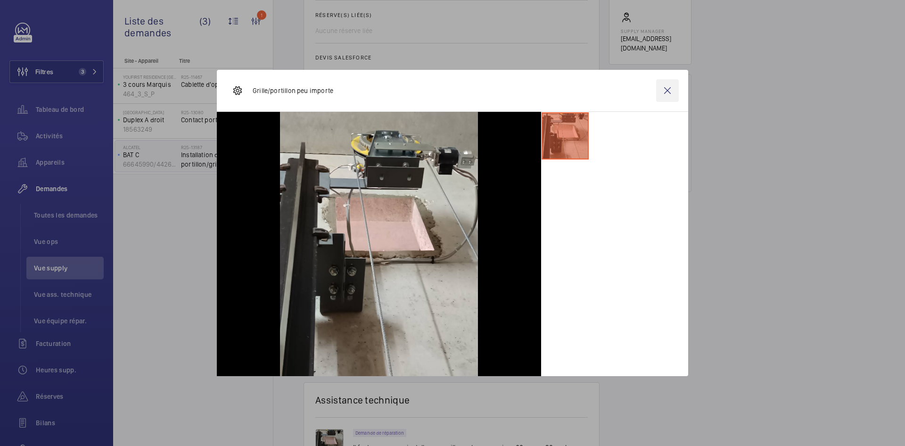
click at [672, 90] on wm-front-icon-button at bounding box center [667, 90] width 23 height 23
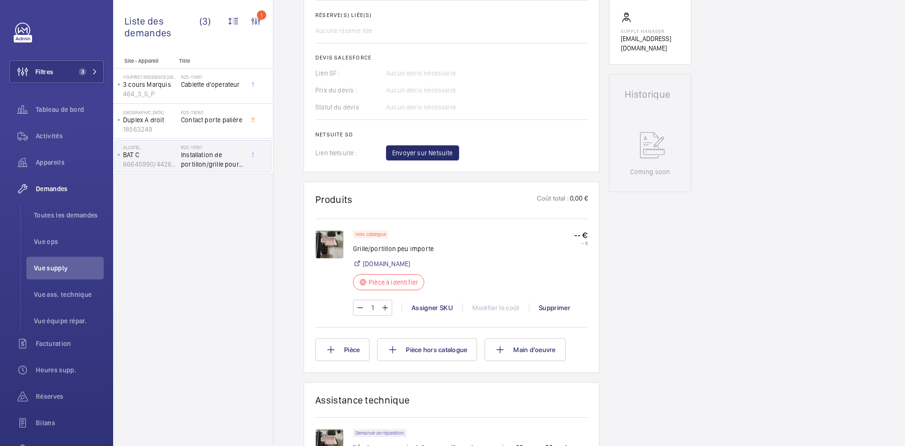
click at [340, 243] on img at bounding box center [329, 244] width 28 height 28
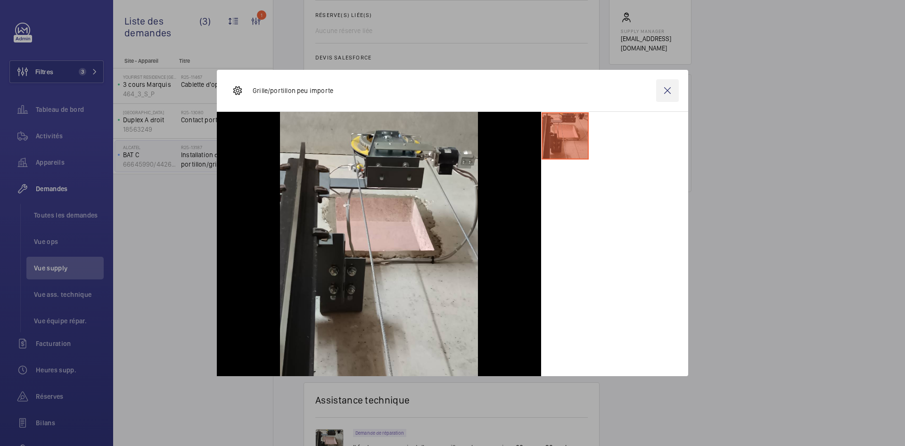
click at [659, 91] on wm-front-icon-button at bounding box center [667, 90] width 23 height 23
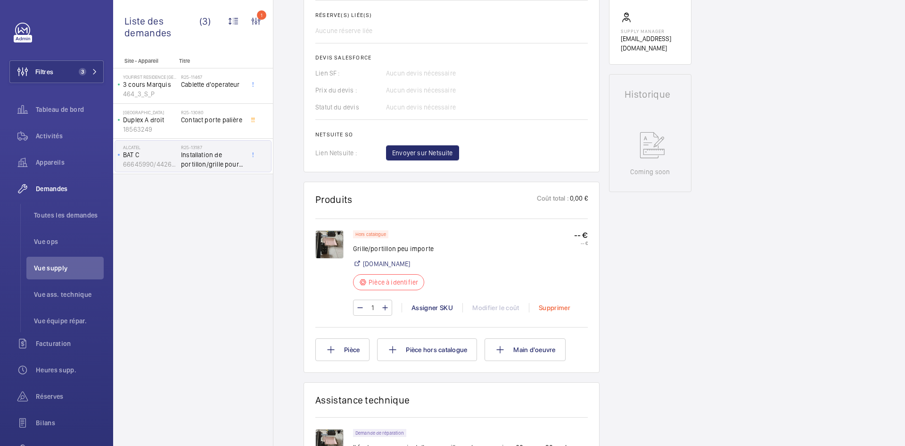
click at [553, 308] on div "Supprimer" at bounding box center [554, 307] width 51 height 9
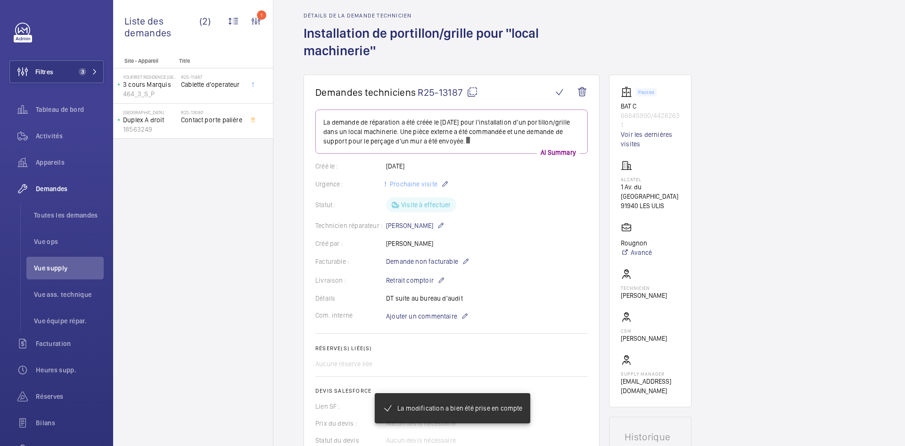
scroll to position [19, 0]
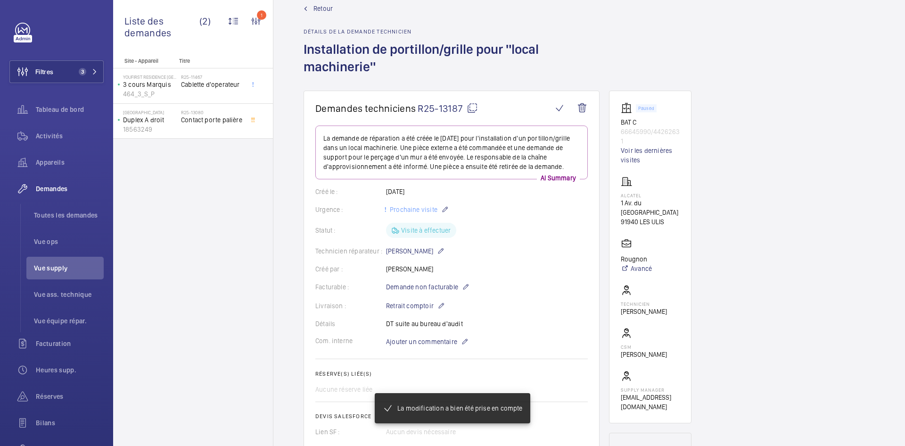
click at [317, 5] on span "Retour" at bounding box center [323, 8] width 19 height 9
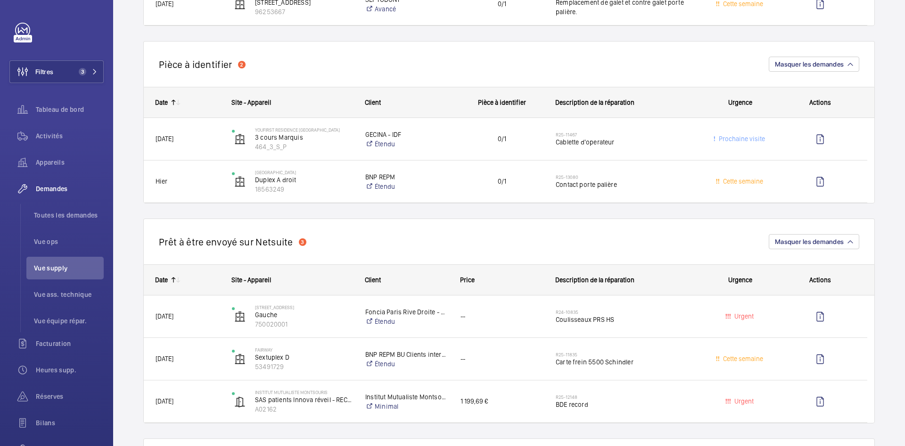
scroll to position [519, 0]
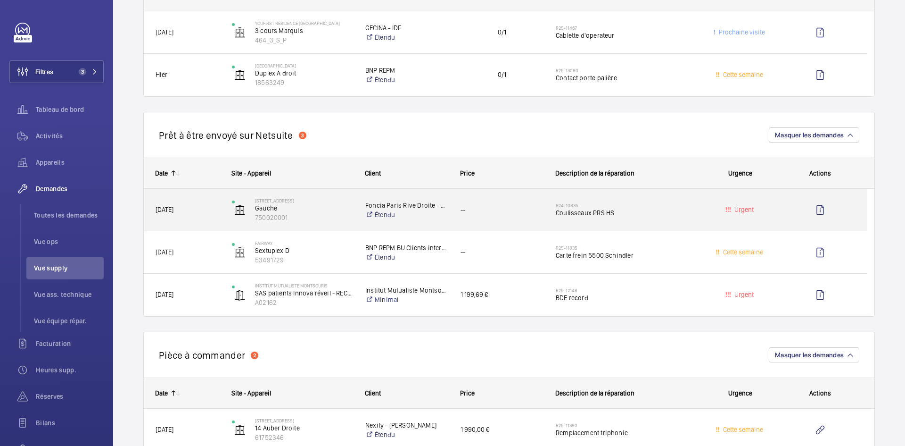
click at [207, 211] on span "[DATE]" at bounding box center [188, 209] width 64 height 11
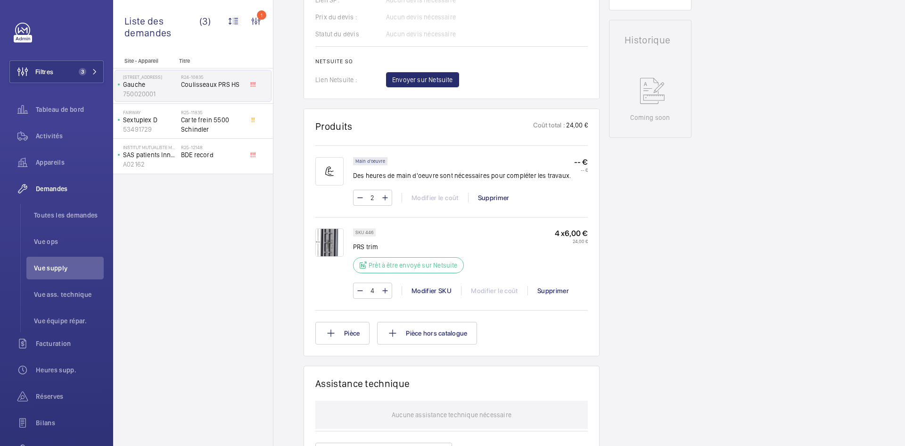
scroll to position [424, 0]
drag, startPoint x: 373, startPoint y: 231, endPoint x: 364, endPoint y: 231, distance: 8.5
click at [364, 231] on p "SKU 446" at bounding box center [364, 231] width 18 height 3
copy p "446"
click at [446, 77] on span "Envoyer sur Netsuite" at bounding box center [422, 78] width 61 height 9
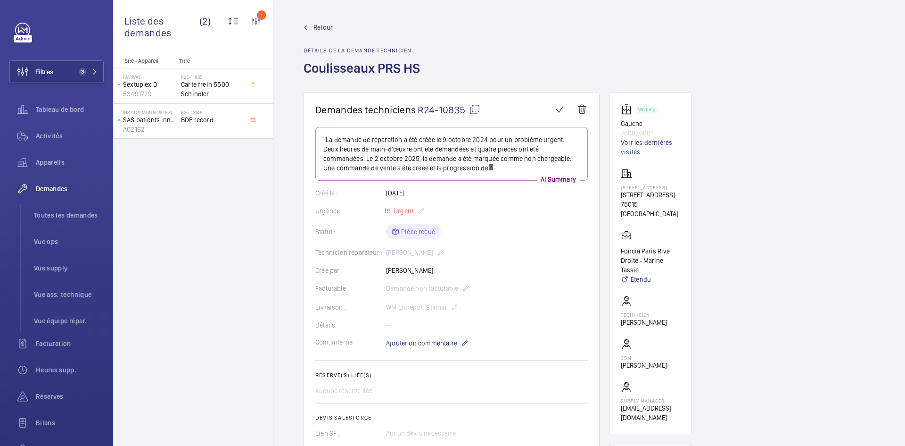
click at [321, 24] on span "Retour" at bounding box center [323, 27] width 19 height 9
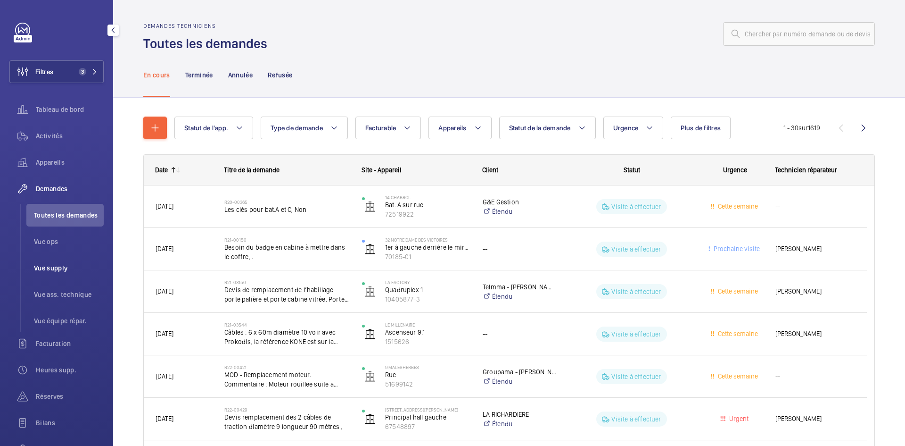
click at [55, 267] on span "Vue supply" at bounding box center [69, 267] width 70 height 9
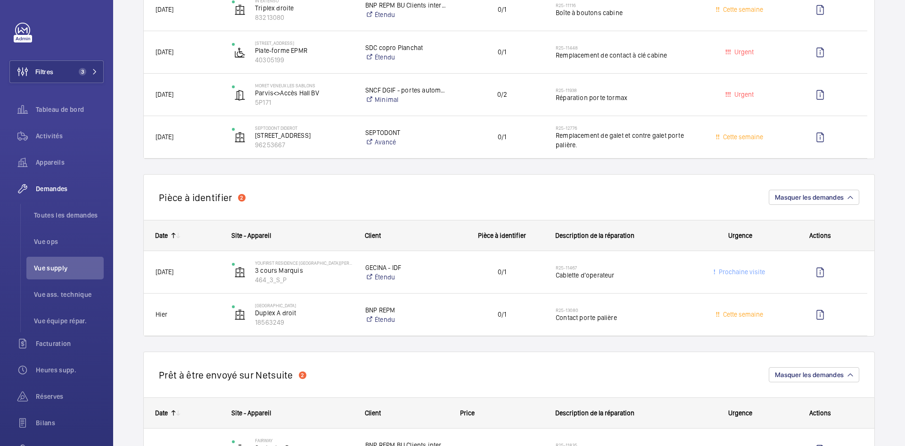
scroll to position [283, 0]
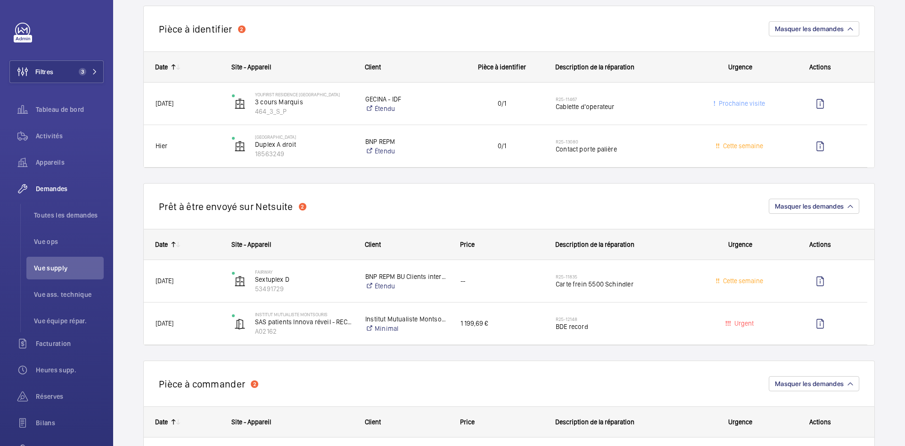
scroll to position [424, 0]
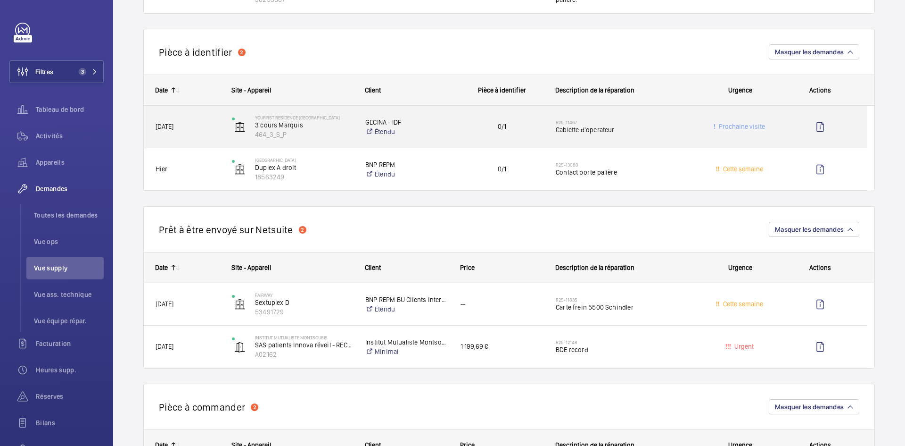
click at [211, 125] on span "28/08/2025" at bounding box center [188, 126] width 64 height 11
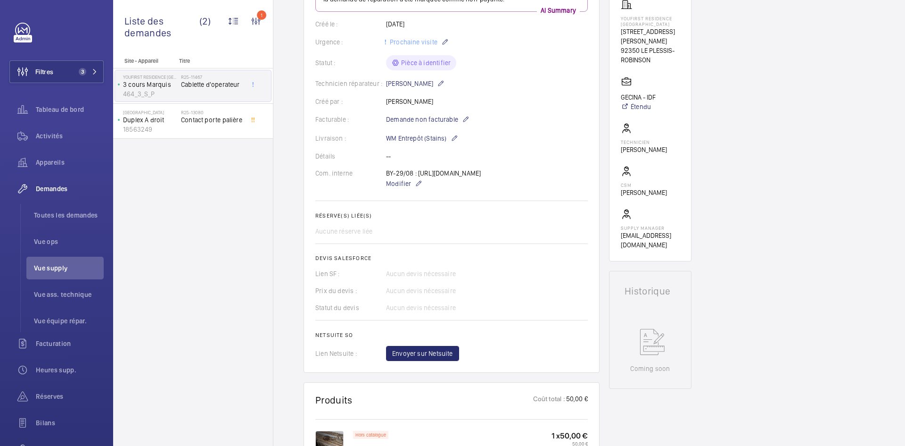
scroll to position [141, 0]
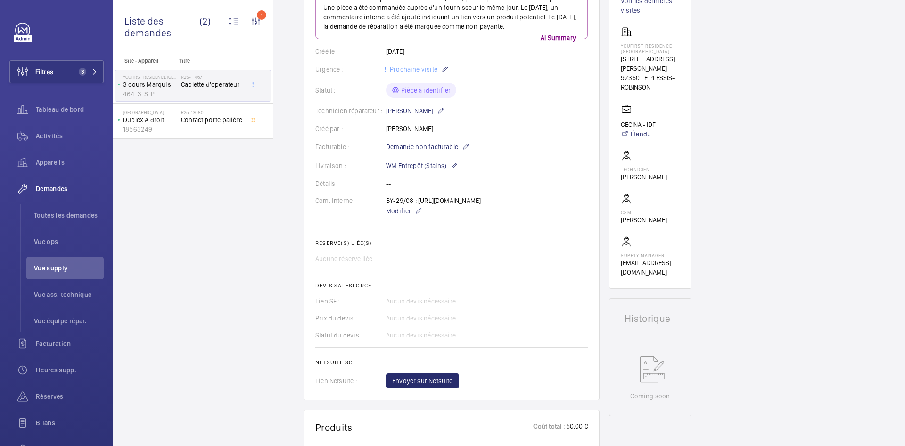
drag, startPoint x: 418, startPoint y: 198, endPoint x: 544, endPoint y: 229, distance: 130.2
click at [481, 216] on div "BY-29/08 : https://www.amazon.fr/M%C3%A9tallique-Inoxydable-Capacit%C3%A9-G%C3%…" at bounding box center [433, 206] width 95 height 21
copy p "https://www.amazon.fr/M%C3%A9tallique-Inoxydable-Capacit%C3%A9-G%C3%A9n%C3%A9ra…"
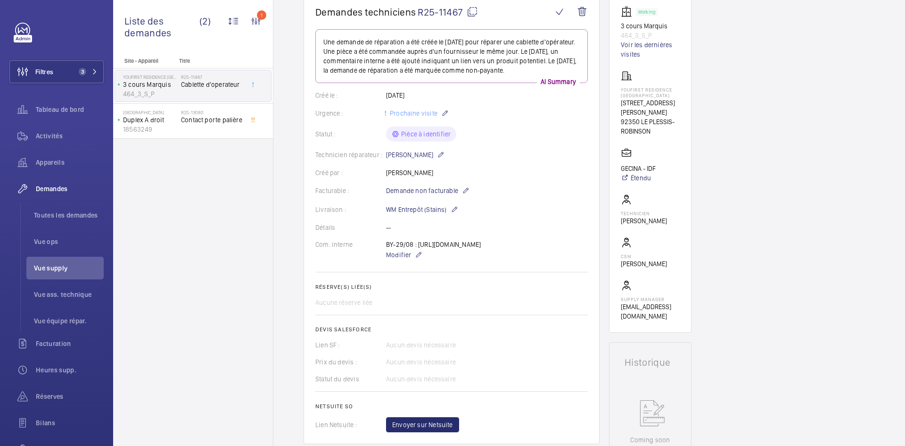
scroll to position [94, 0]
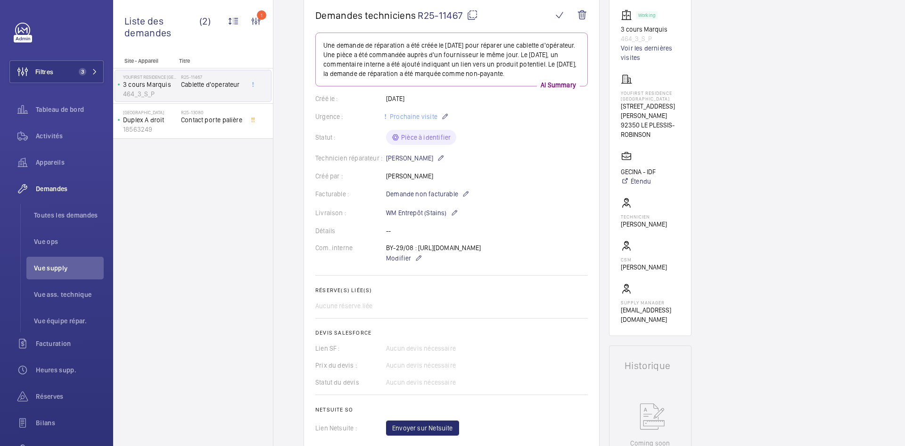
click at [531, 184] on wm-front-card-body "Une demande de réparation a été créée le 28 août 2025 pour réparer une cablette…" at bounding box center [451, 234] width 272 height 403
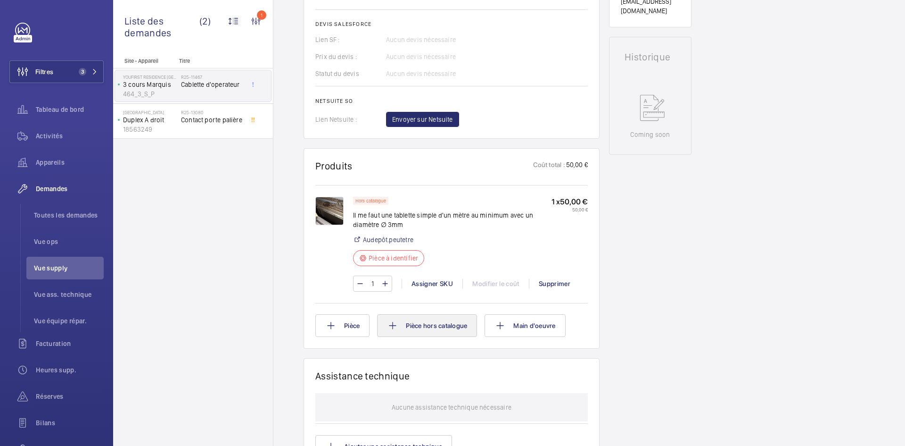
scroll to position [471, 0]
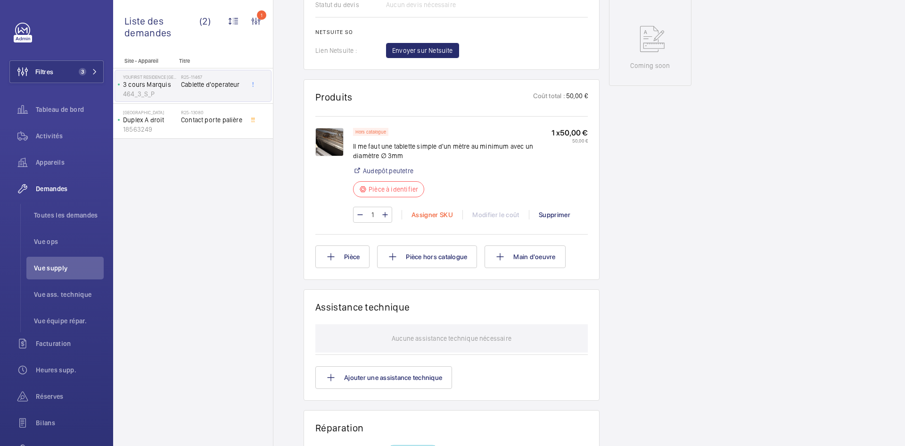
click at [423, 219] on div "Assigner SKU" at bounding box center [432, 214] width 61 height 9
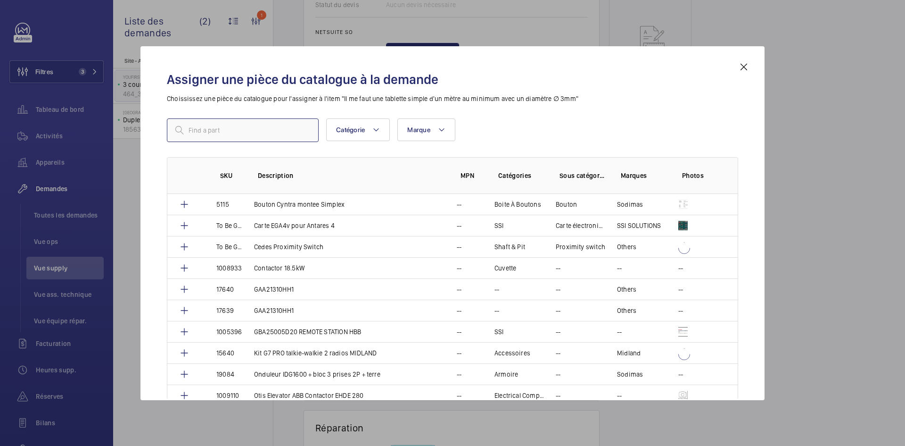
click at [273, 121] on input "text" at bounding box center [243, 130] width 152 height 24
paste input "1010429"
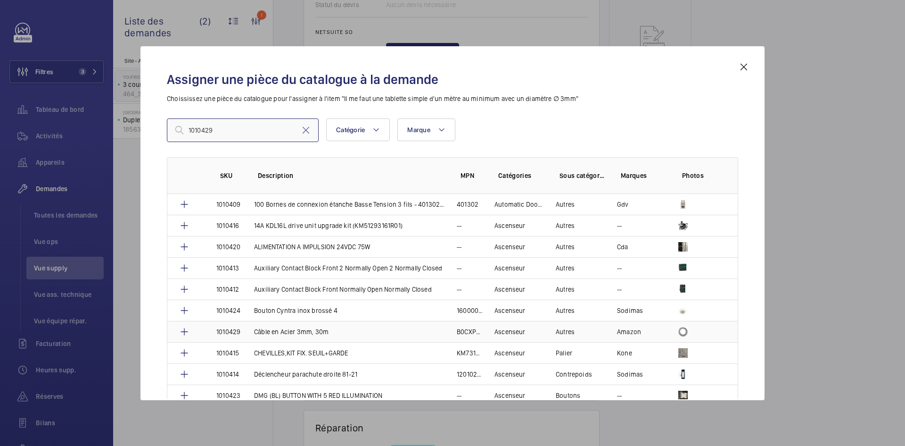
type input "1010429"
click at [240, 332] on p "1010429" at bounding box center [228, 331] width 24 height 9
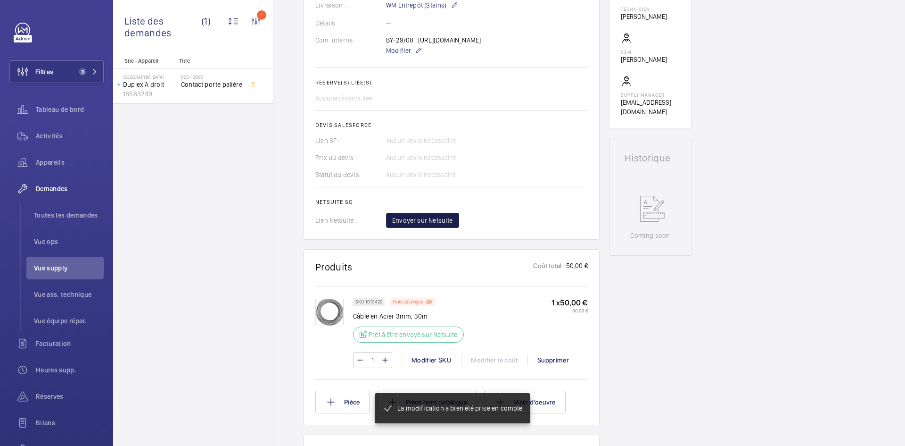
click at [441, 225] on span "Envoyer sur Netsuite" at bounding box center [422, 219] width 61 height 9
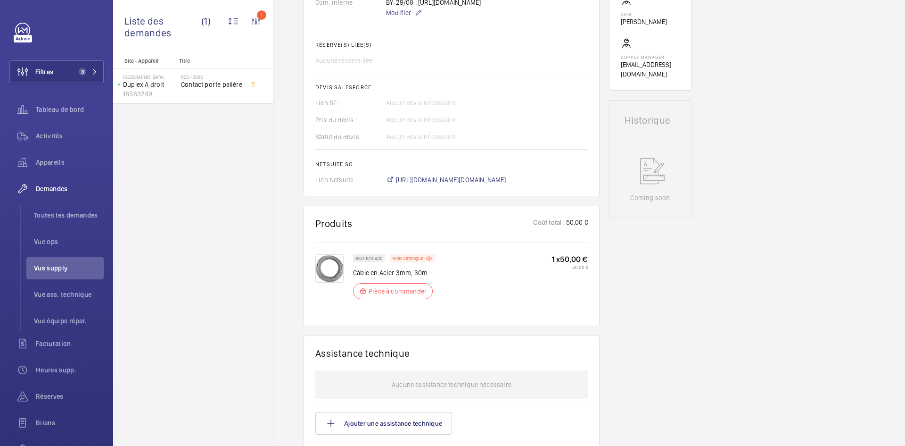
scroll to position [349, 0]
click at [492, 184] on span "https://6461500.app.netsuite.com/app/accounting/transactions/salesord.nl?id=306…" at bounding box center [451, 179] width 110 height 9
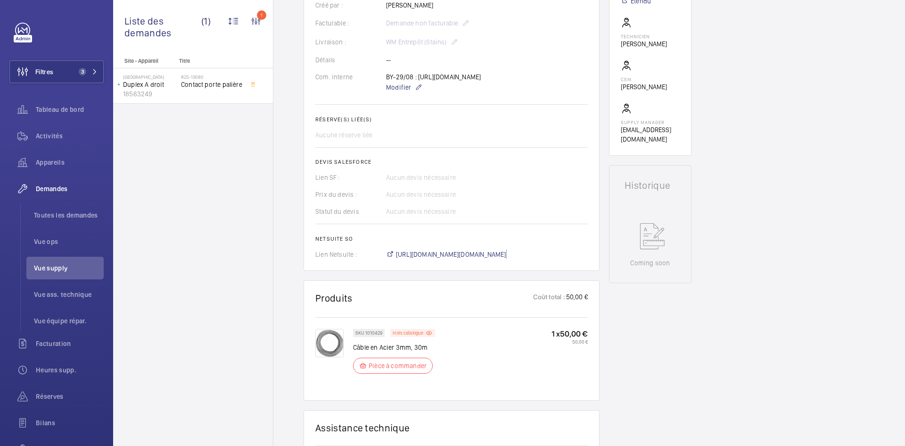
scroll to position [160, 0]
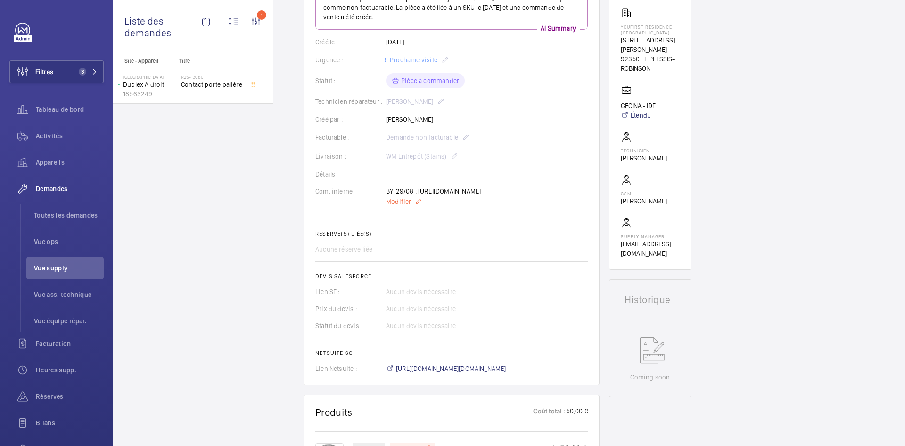
click at [404, 207] on p "Modifier" at bounding box center [433, 201] width 95 height 11
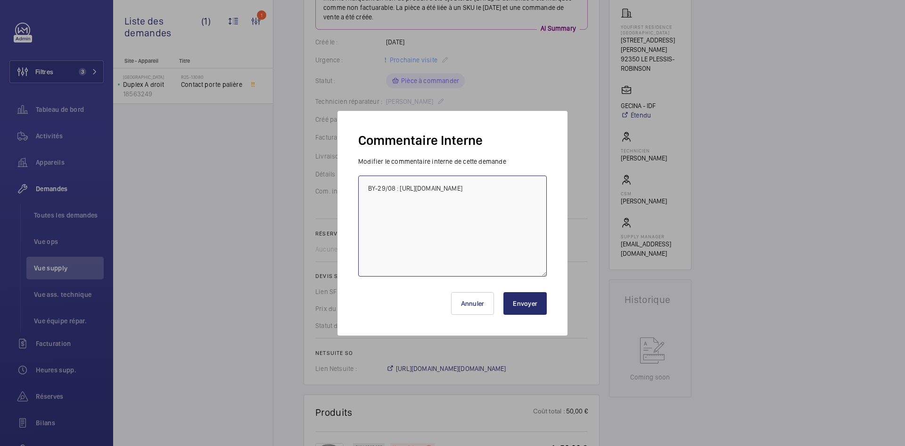
click at [365, 182] on textarea "BY-29/08 : https://www.amazon.fr/M%C3%A9tallique-Inoxydable-Capacit%C3%A9-G%C3%…" at bounding box center [452, 225] width 189 height 101
paste textarea "BY-02/10 commande effectuer chez le fournisseur Amazon via le site livraison pr…"
type textarea "BY-02/10 commande effectuer chez le fournisseur Amazon via le site livraison pr…"
click at [541, 306] on button "Envoyer" at bounding box center [524, 303] width 43 height 23
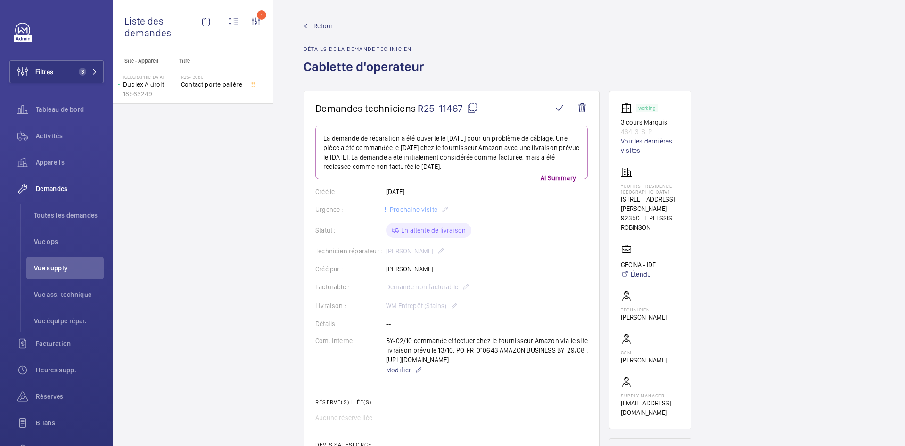
scroll to position [0, 0]
click at [327, 27] on span "Retour" at bounding box center [323, 27] width 19 height 9
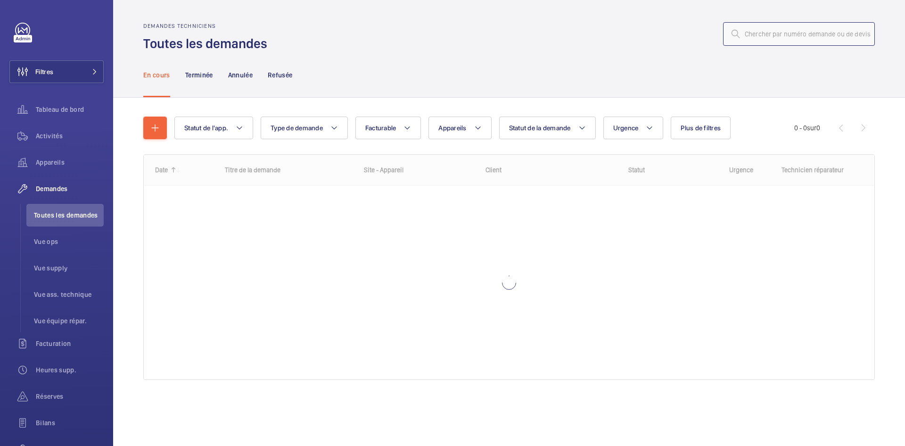
click at [763, 33] on input "text" at bounding box center [799, 34] width 152 height 24
paste input "13177"
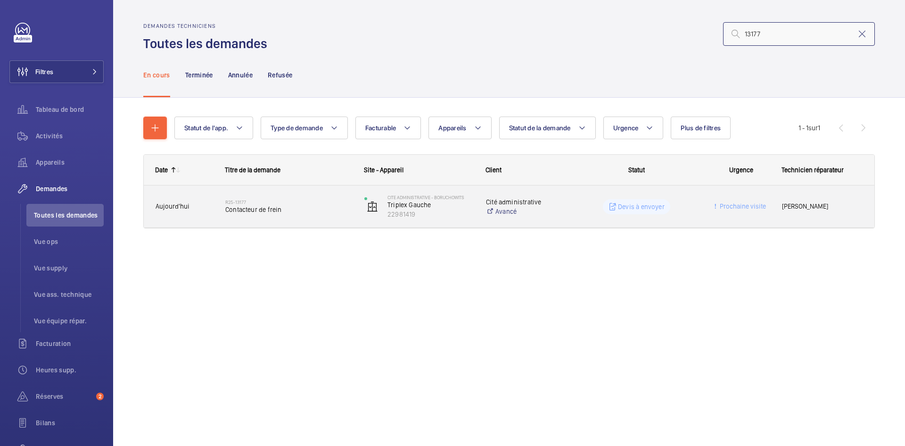
type input "13177"
click at [223, 208] on div "R25-13177 Contacteur de frein" at bounding box center [283, 206] width 138 height 42
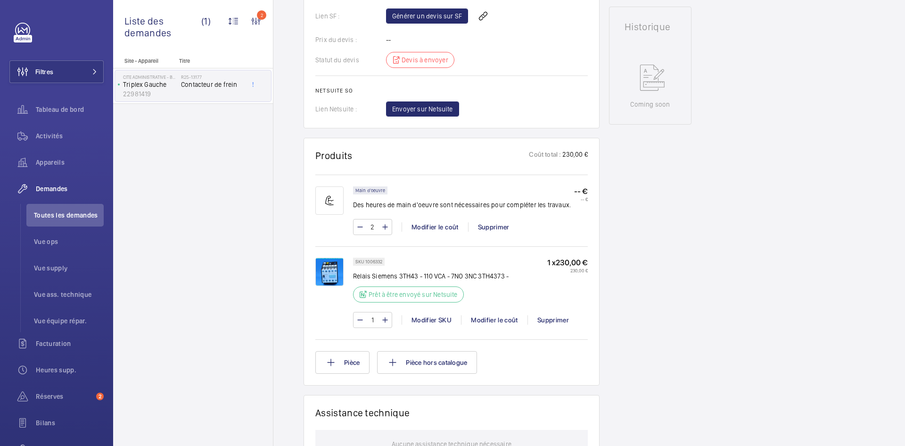
scroll to position [424, 0]
drag, startPoint x: 383, startPoint y: 260, endPoint x: 365, endPoint y: 260, distance: 18.4
click at [365, 260] on div "SKU 1006332" at bounding box center [369, 260] width 32 height 8
copy p "1006332"
